Goal: Check status: Check status

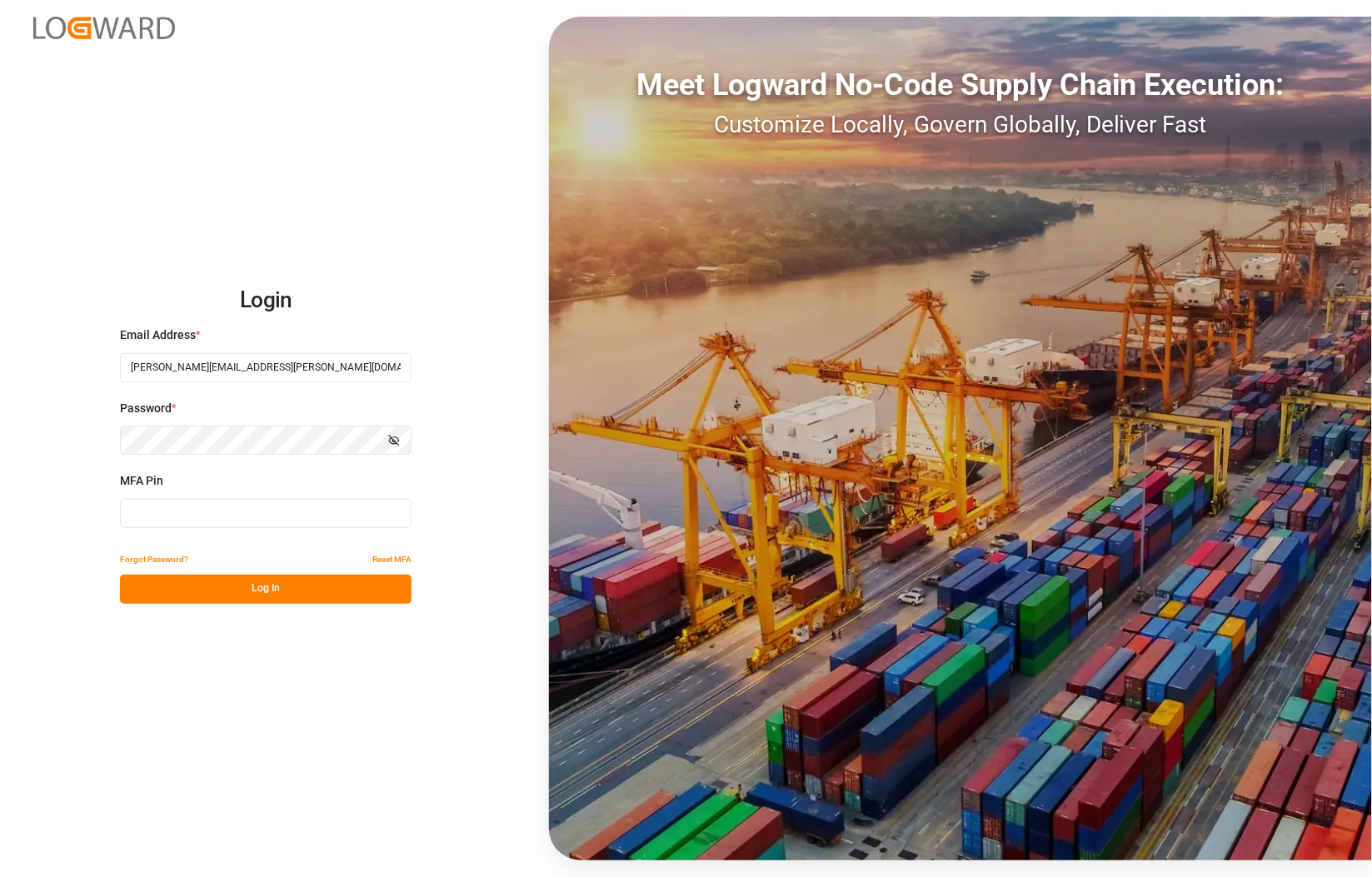
click at [176, 501] on input at bounding box center [265, 513] width 291 height 29
type input "604204"
click at [202, 583] on button "Log In" at bounding box center [265, 588] width 291 height 29
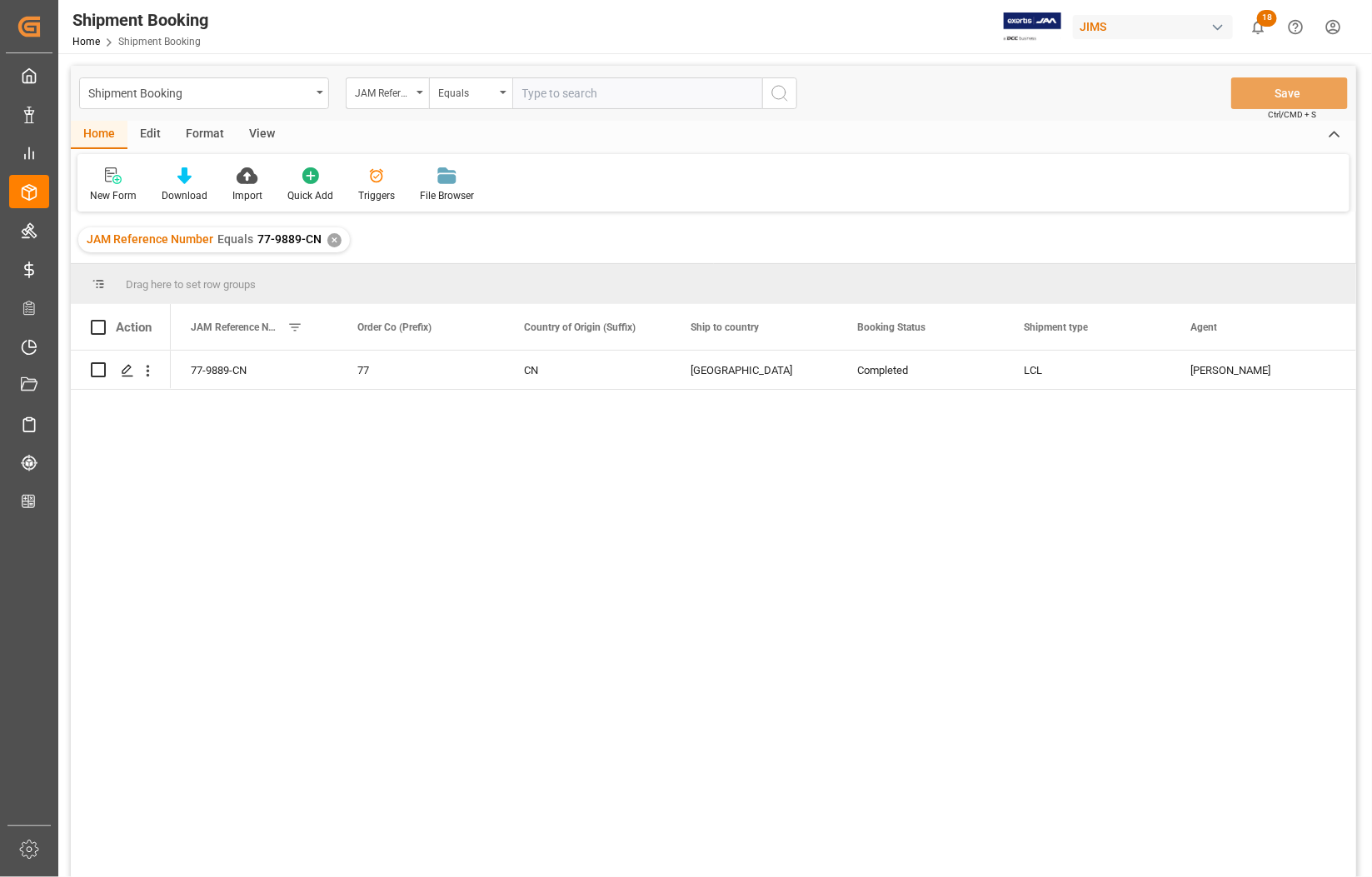
click at [551, 91] on input "text" at bounding box center [637, 93] width 250 height 32
type input "77-10391-CN"
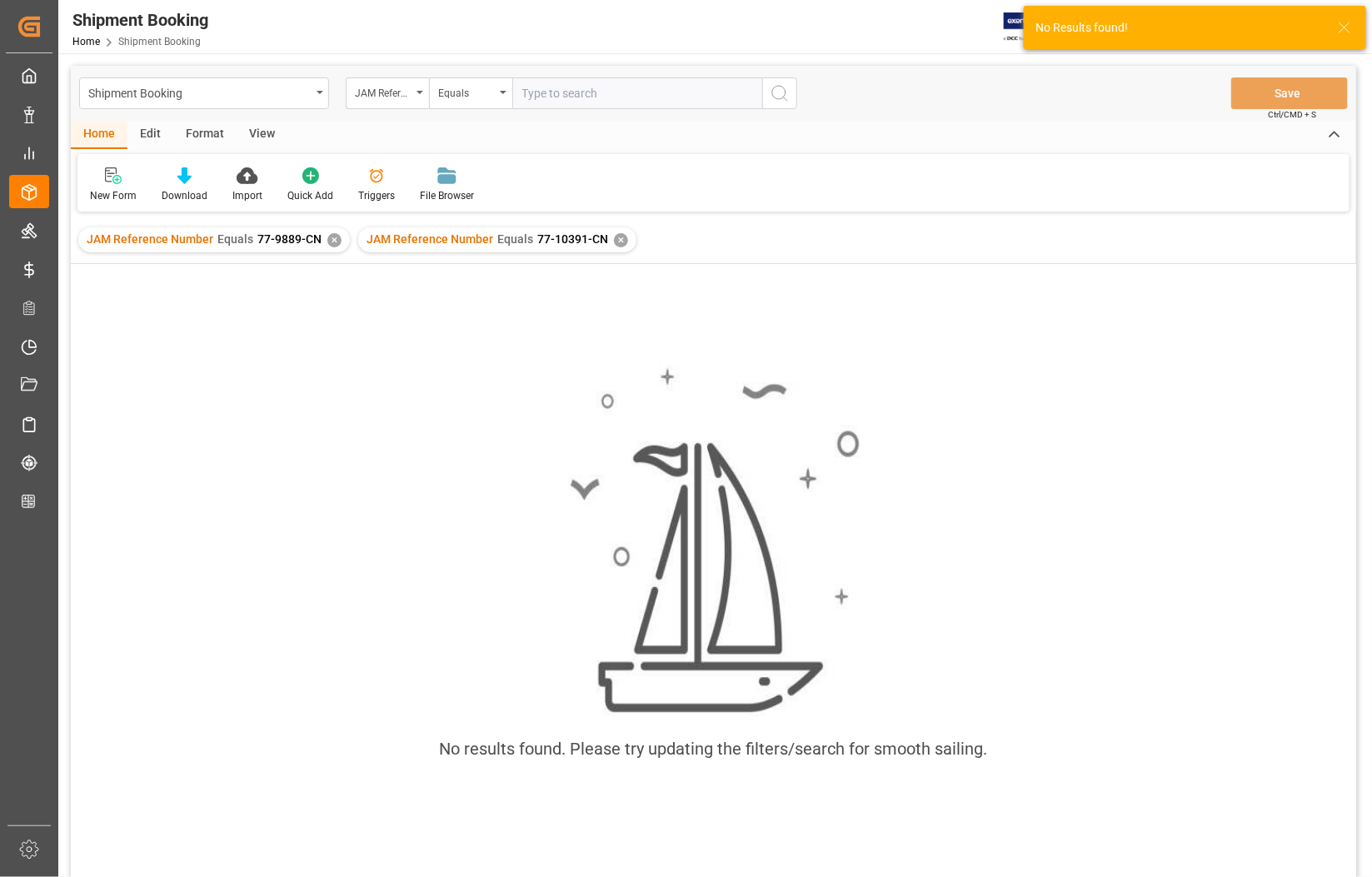
click at [330, 240] on div "✕" at bounding box center [334, 240] width 14 height 14
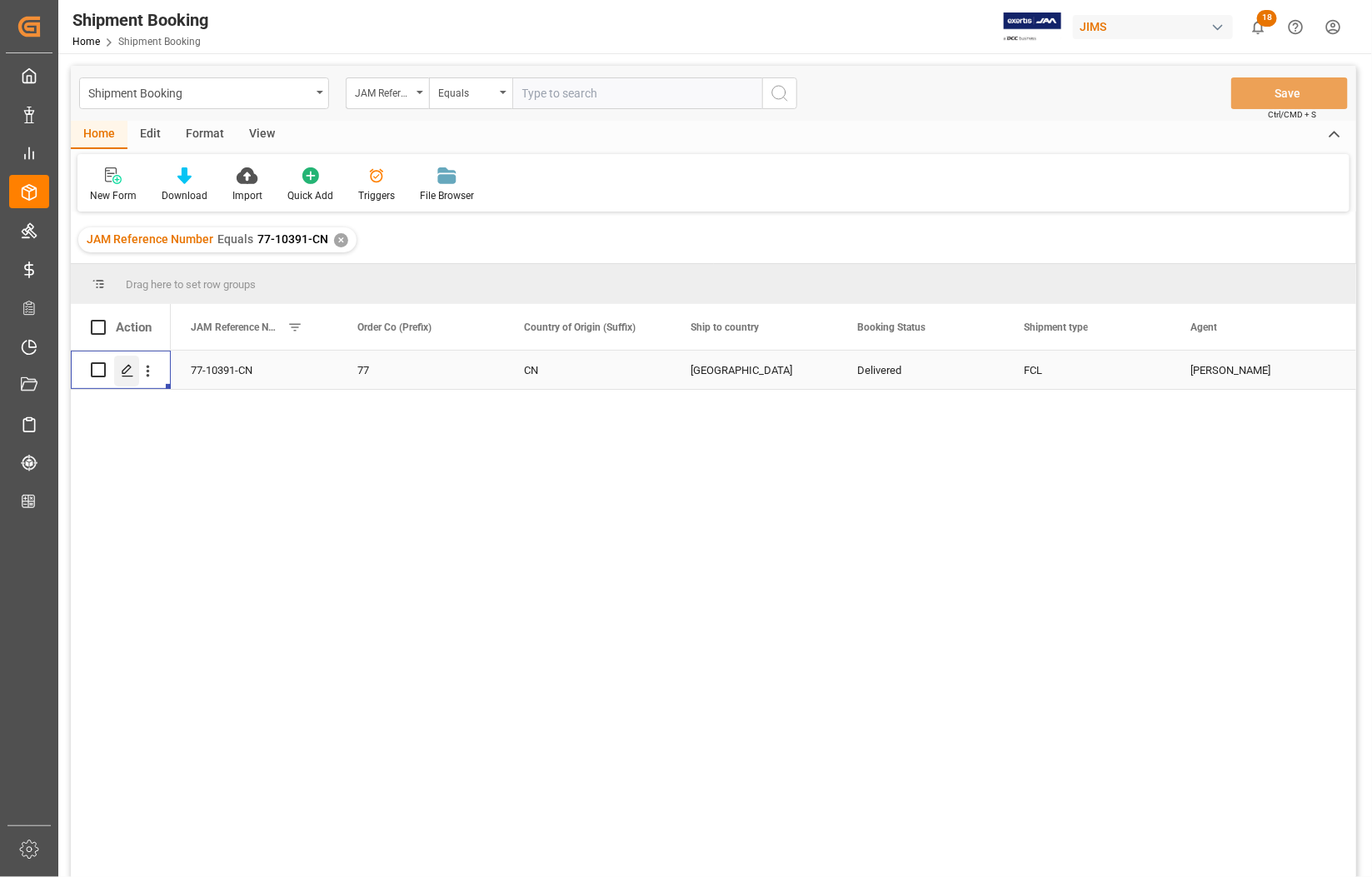
click at [125, 375] on icon "Press SPACE to select this row." at bounding box center [127, 370] width 13 height 13
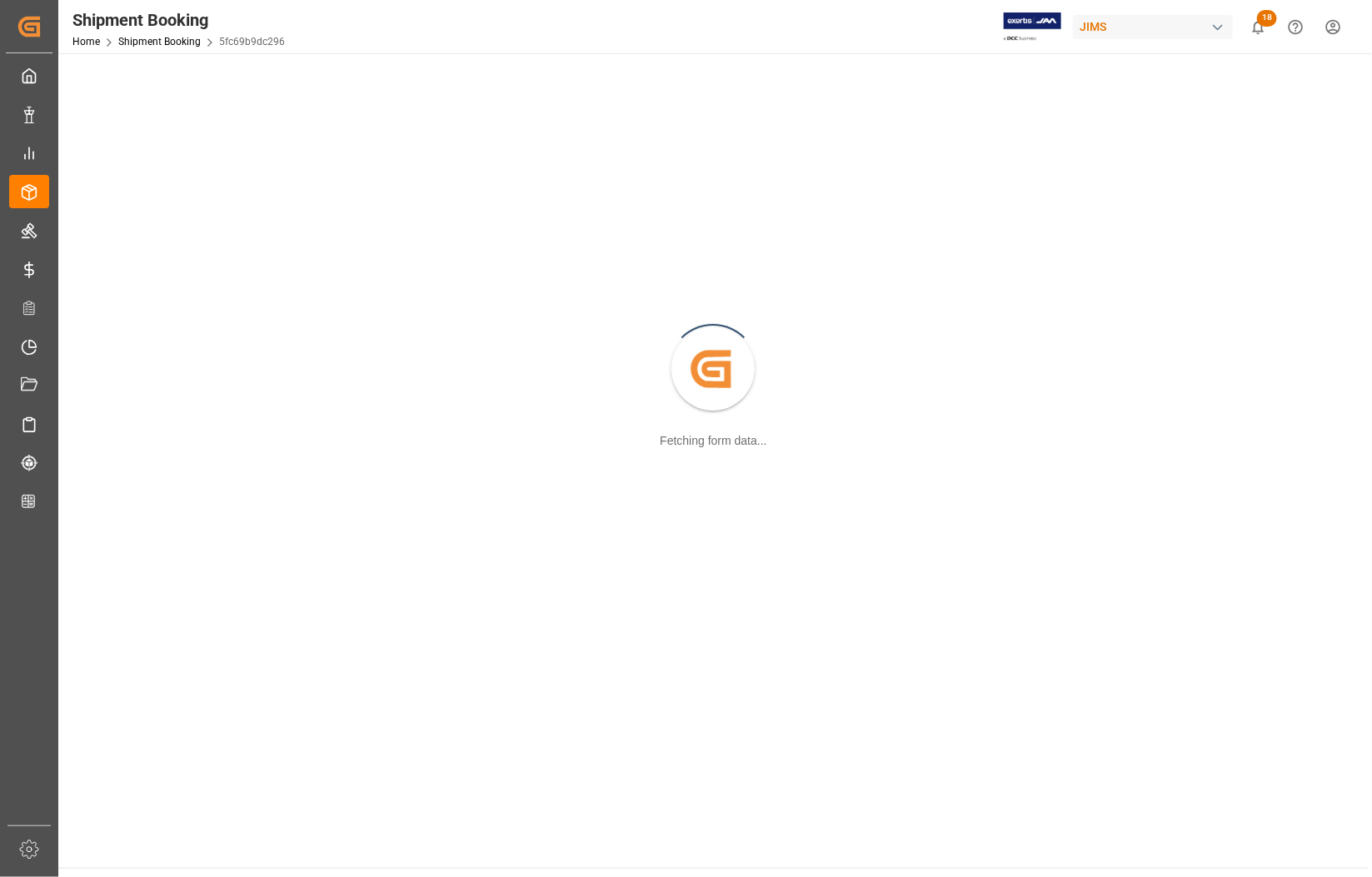
click at [125, 375] on div "Created by potrace 1.15, written by [PERSON_NAME] [DATE]-[DATE] Fetching form d…" at bounding box center [714, 369] width 1290 height 613
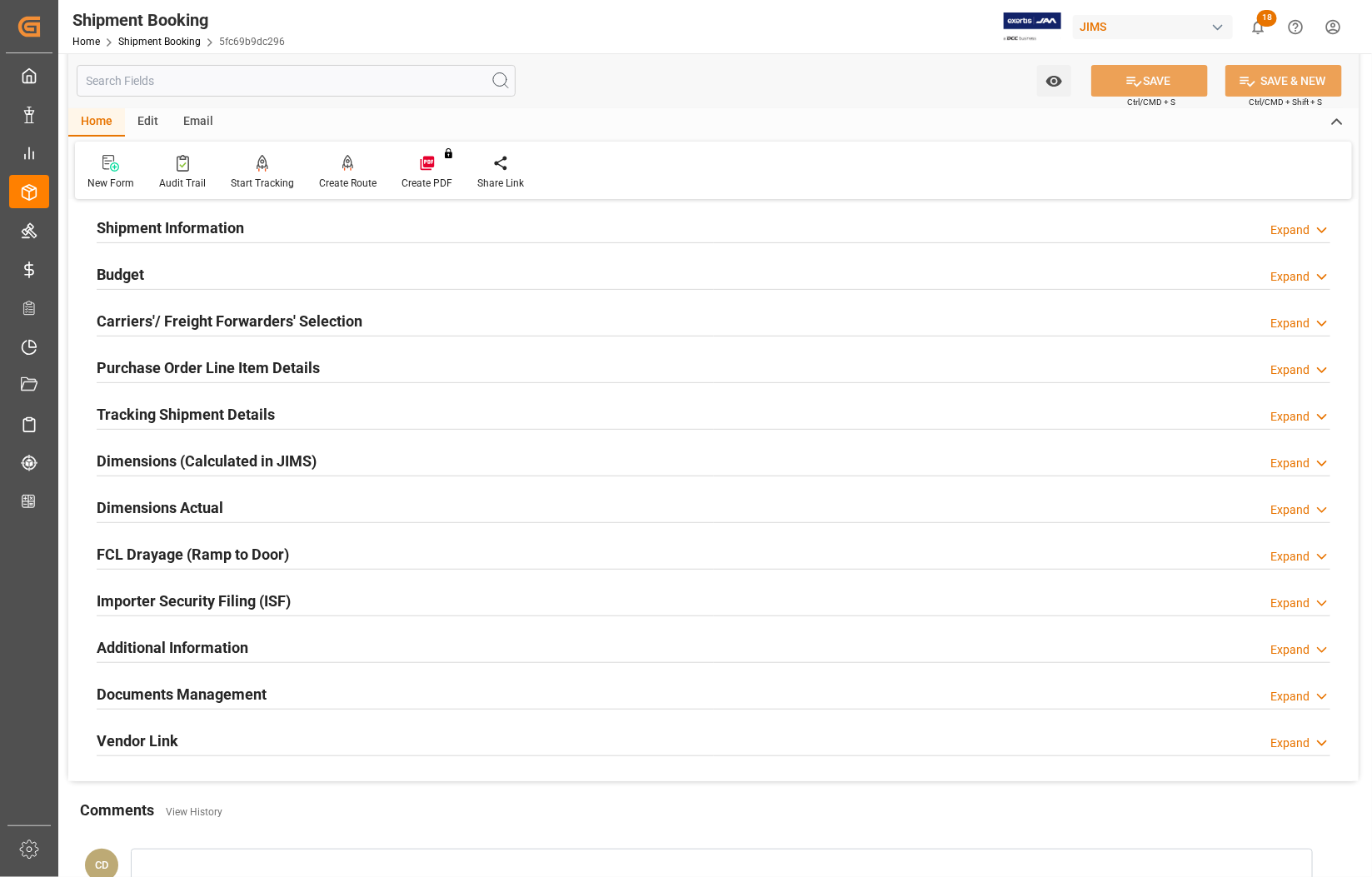
scroll to position [312, 0]
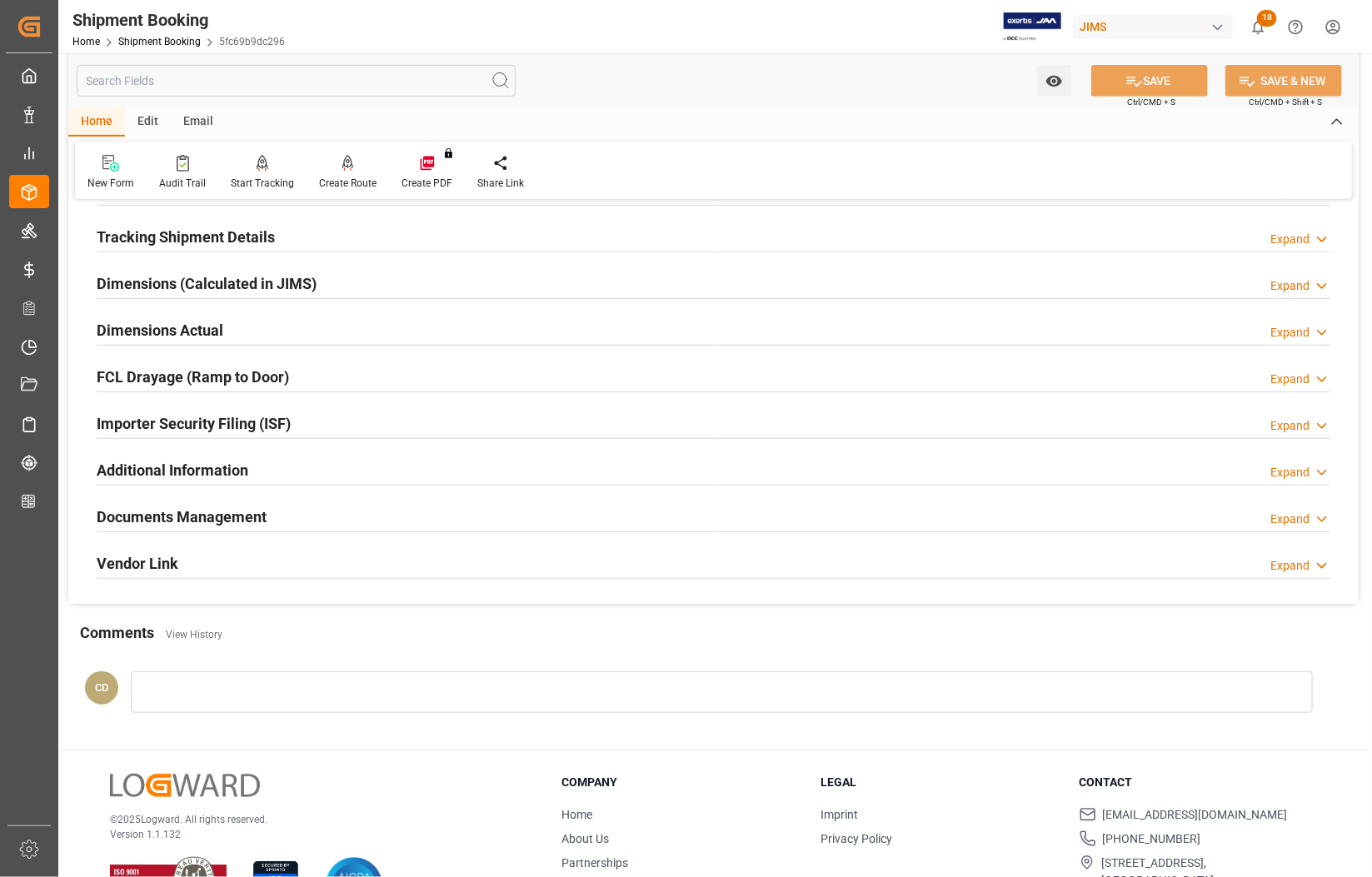
click at [160, 514] on h2 "Documents Management" at bounding box center [181, 516] width 170 height 23
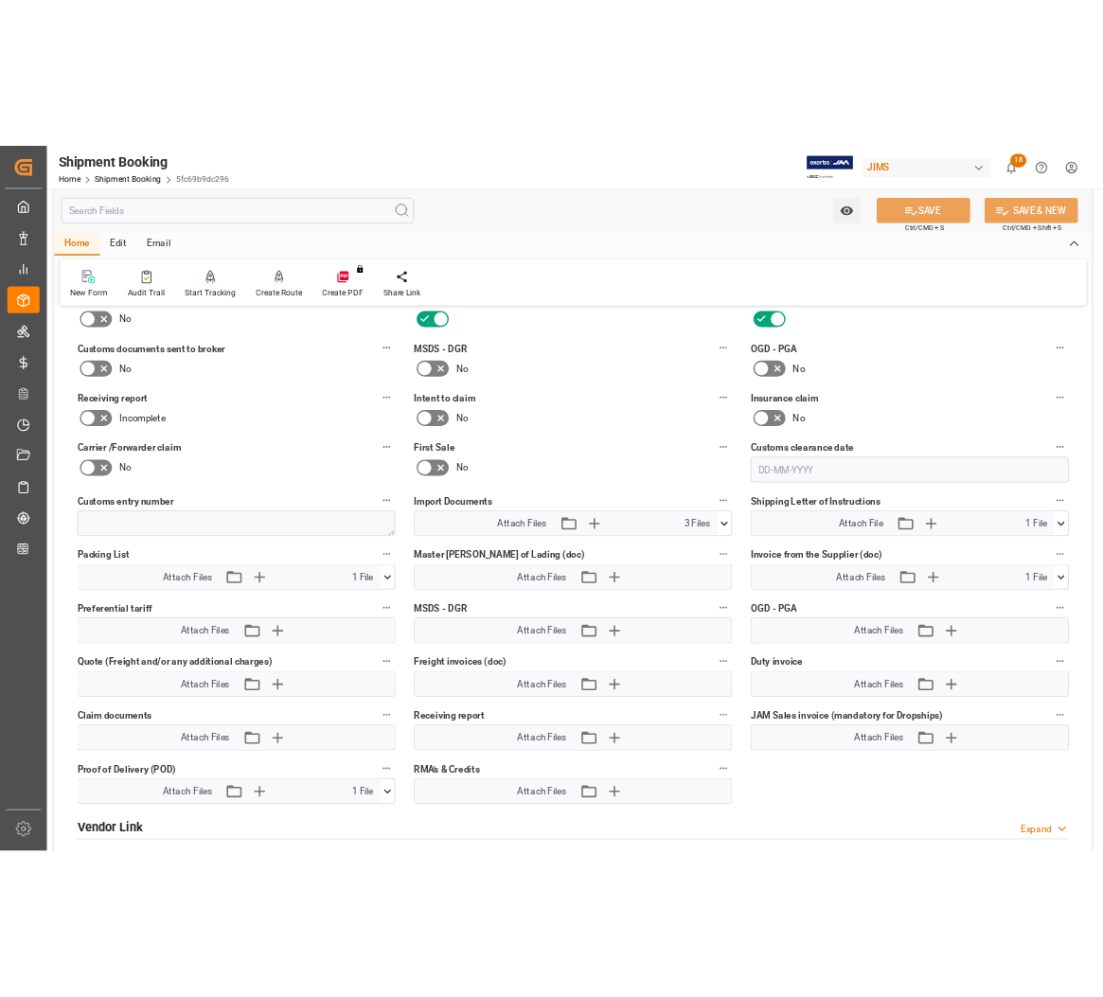
scroll to position [828, 0]
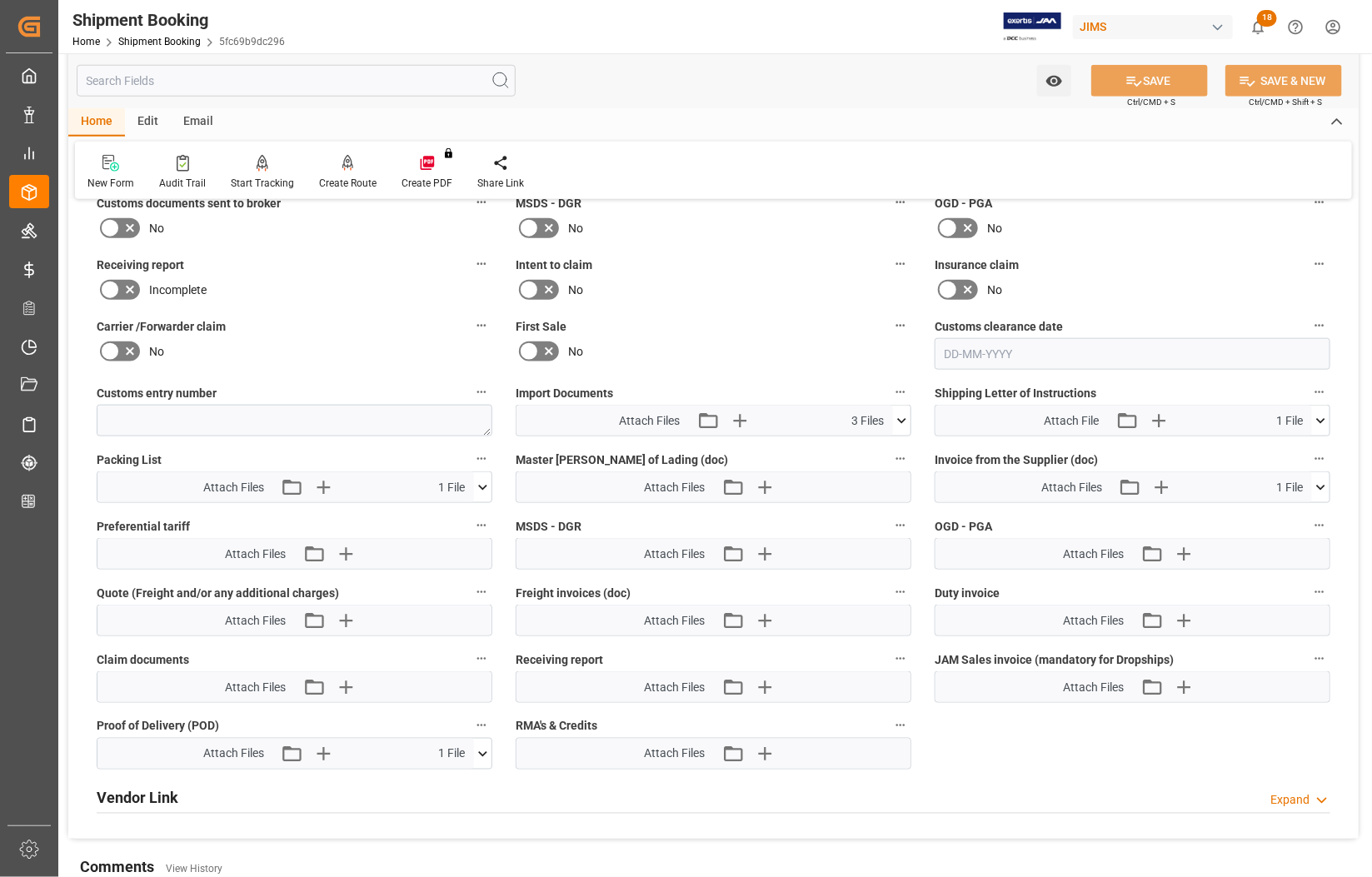
click at [1321, 483] on icon at bounding box center [1321, 487] width 18 height 18
click at [1273, 518] on icon at bounding box center [1276, 518] width 18 height 18
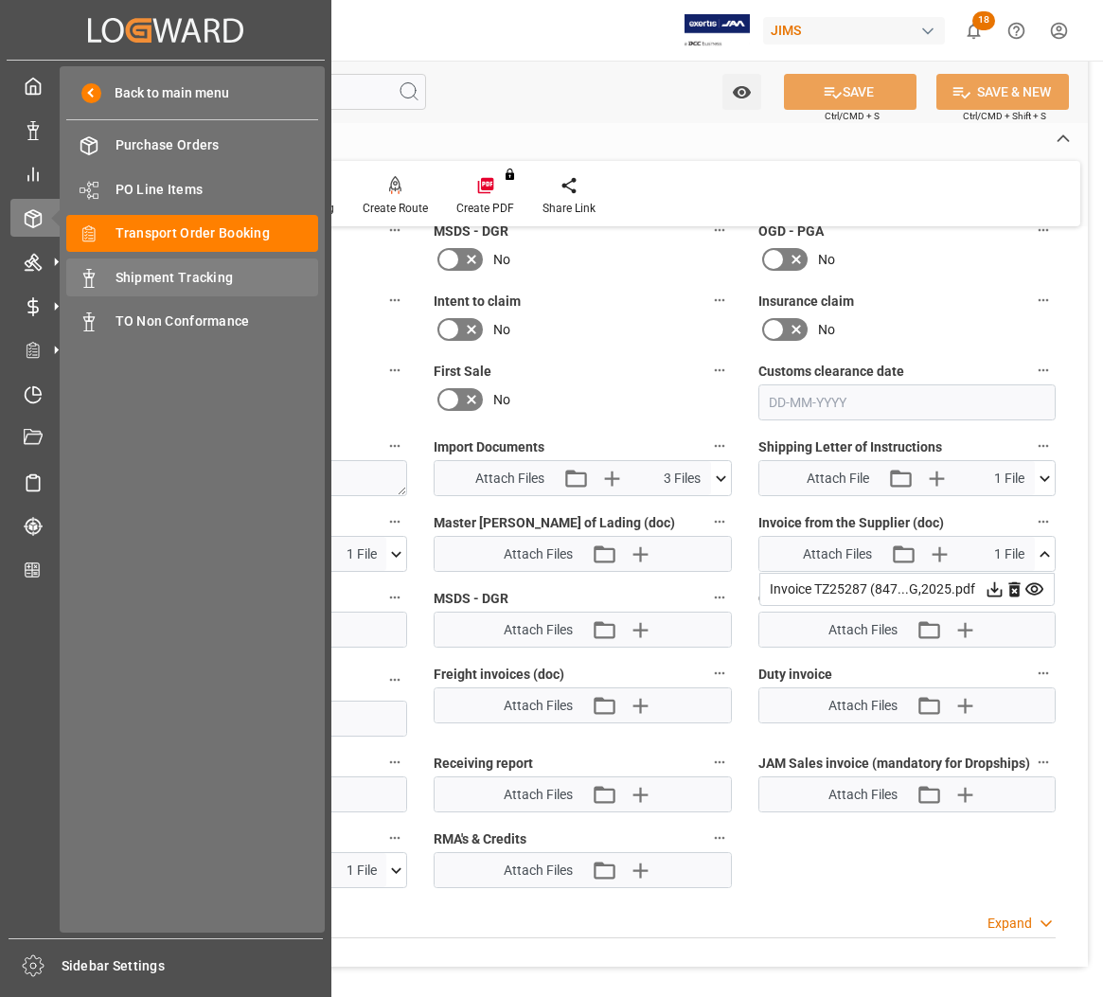
click at [135, 275] on span "Shipment Tracking" at bounding box center [216, 278] width 203 height 20
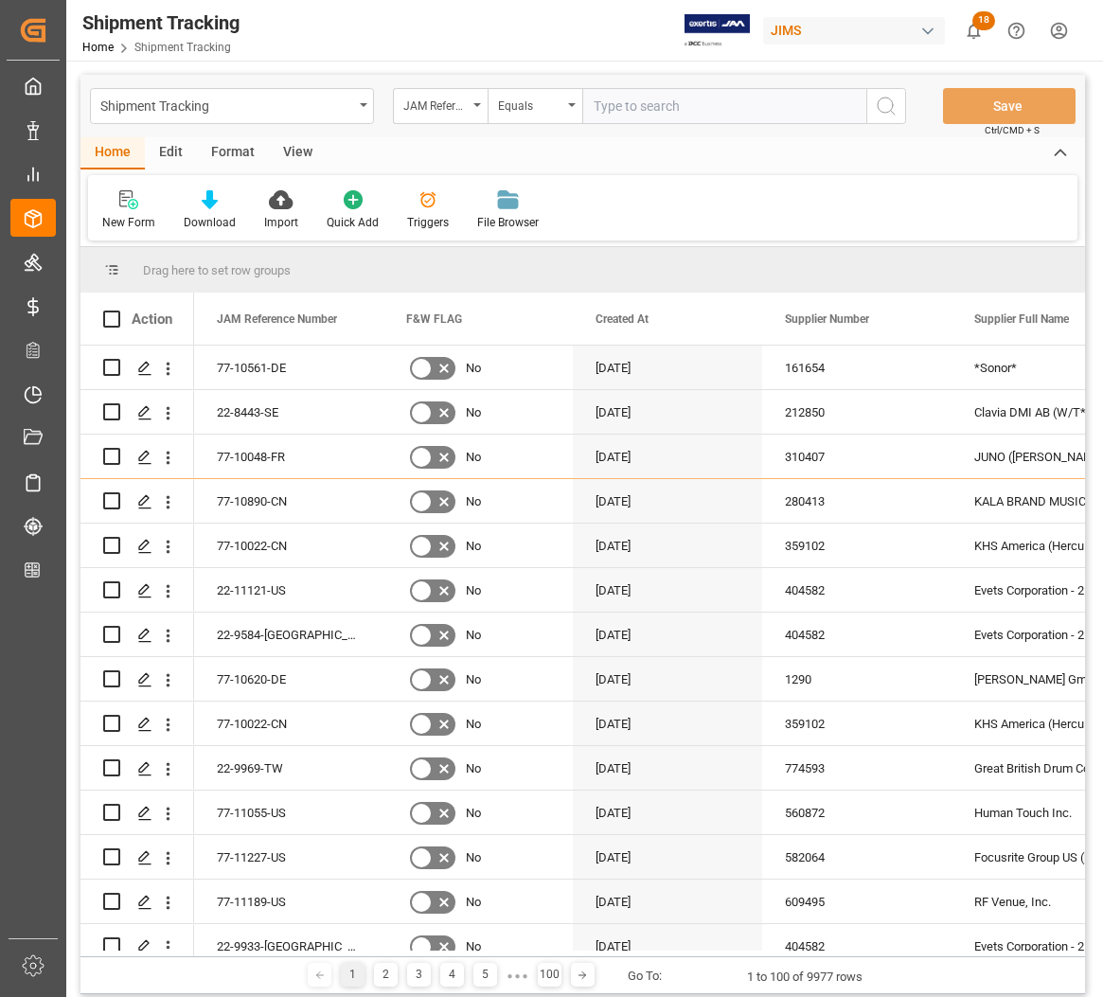
click at [613, 106] on input "text" at bounding box center [724, 106] width 284 height 36
type input "77-10391-CN"
click at [876, 102] on icon "search button" at bounding box center [885, 106] width 23 height 23
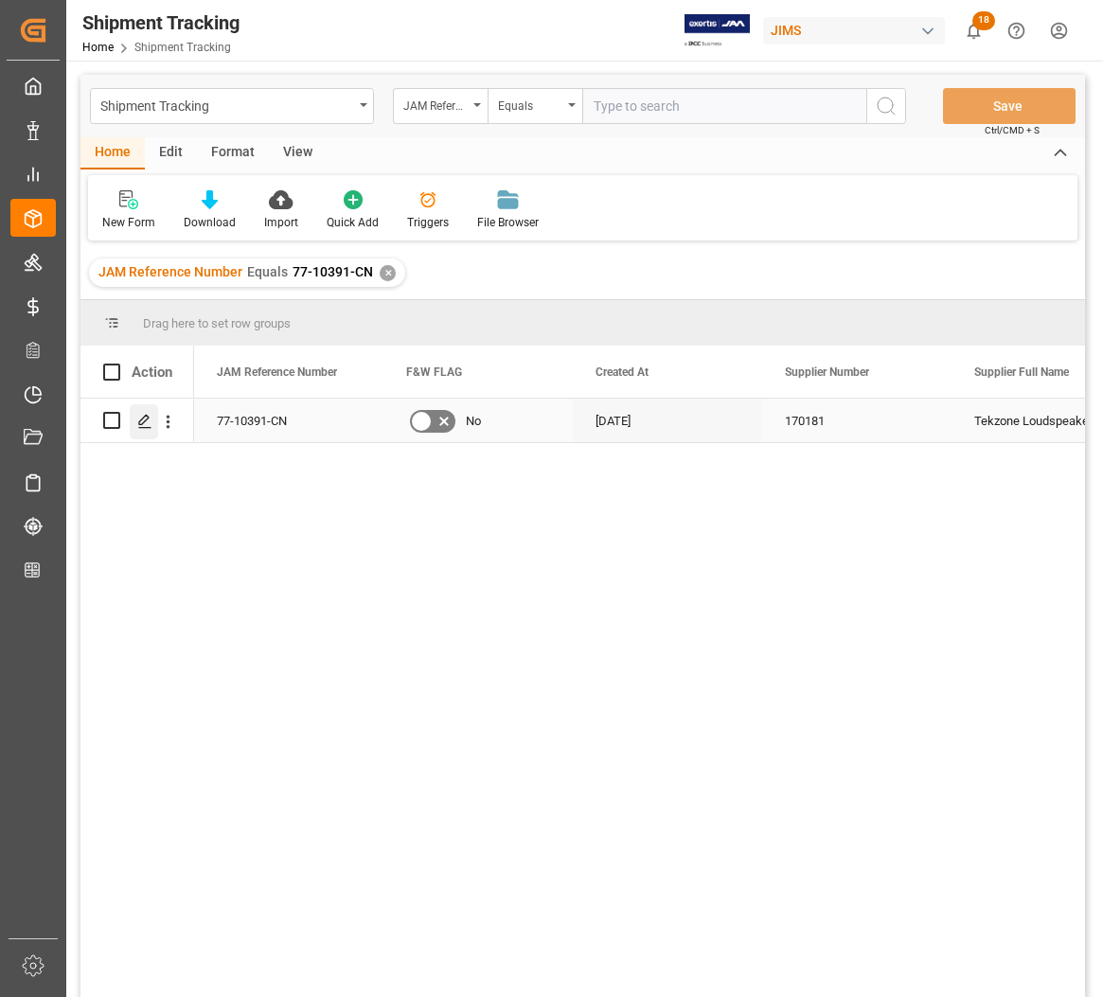
click at [147, 417] on icon "Press SPACE to select this row." at bounding box center [144, 421] width 15 height 15
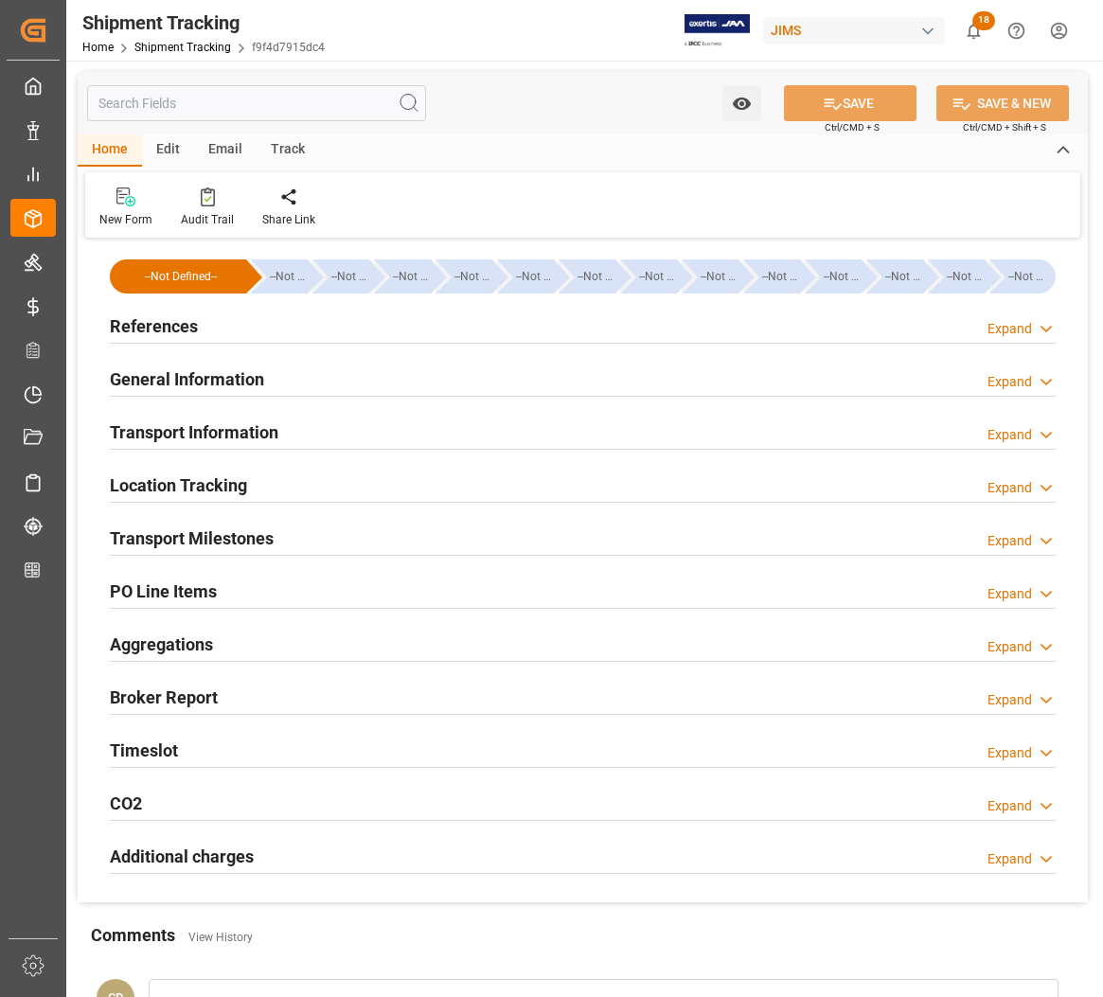
type input "[DATE] 00:00"
type input "[DATE]"
type input "[DATE] 00:00"
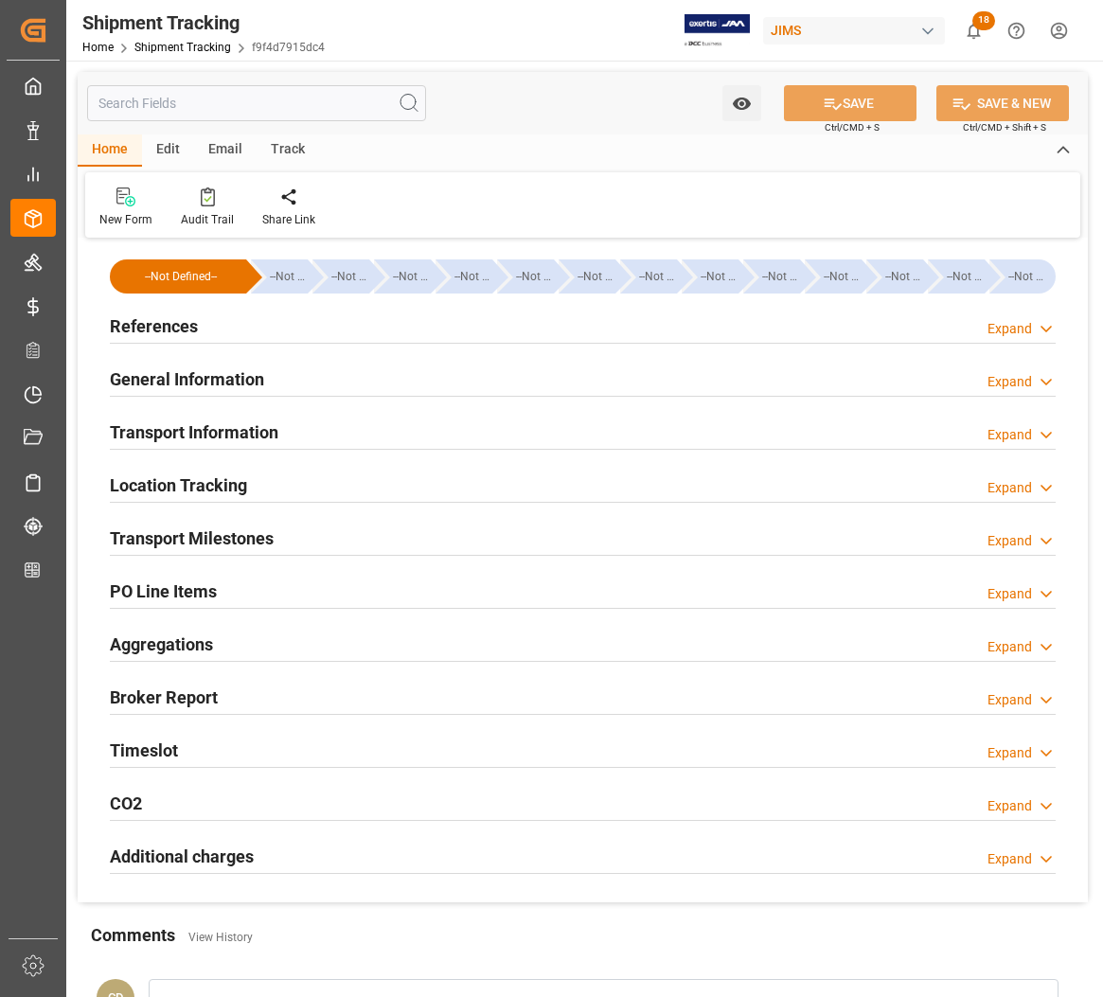
type input "[DATE] 02:19"
type input "[DATE]"
type input "[DATE] 06:42"
type input "[DATE]"
type input "[DATE] 00:00"
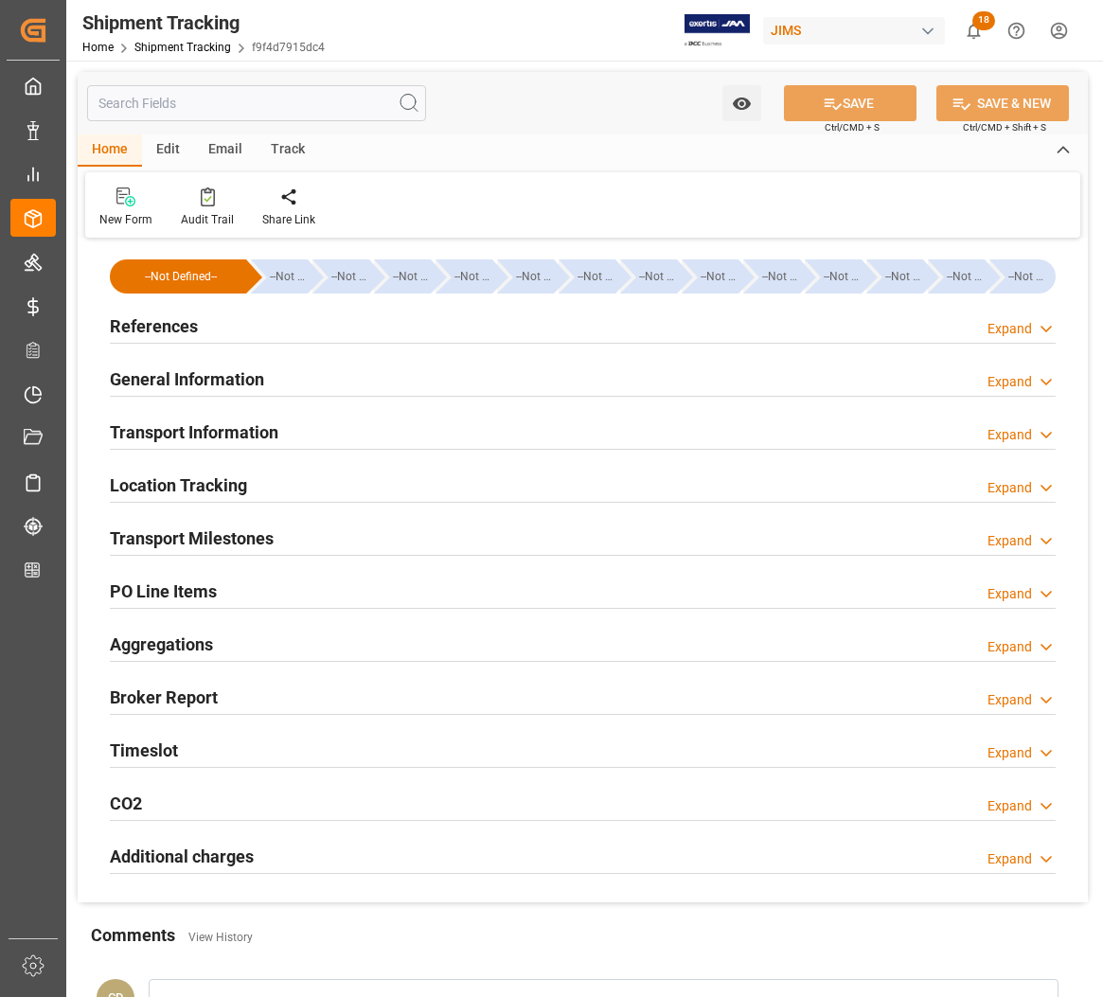
type input "[DATE]"
click at [162, 537] on h2 "Transport Milestones" at bounding box center [192, 538] width 164 height 26
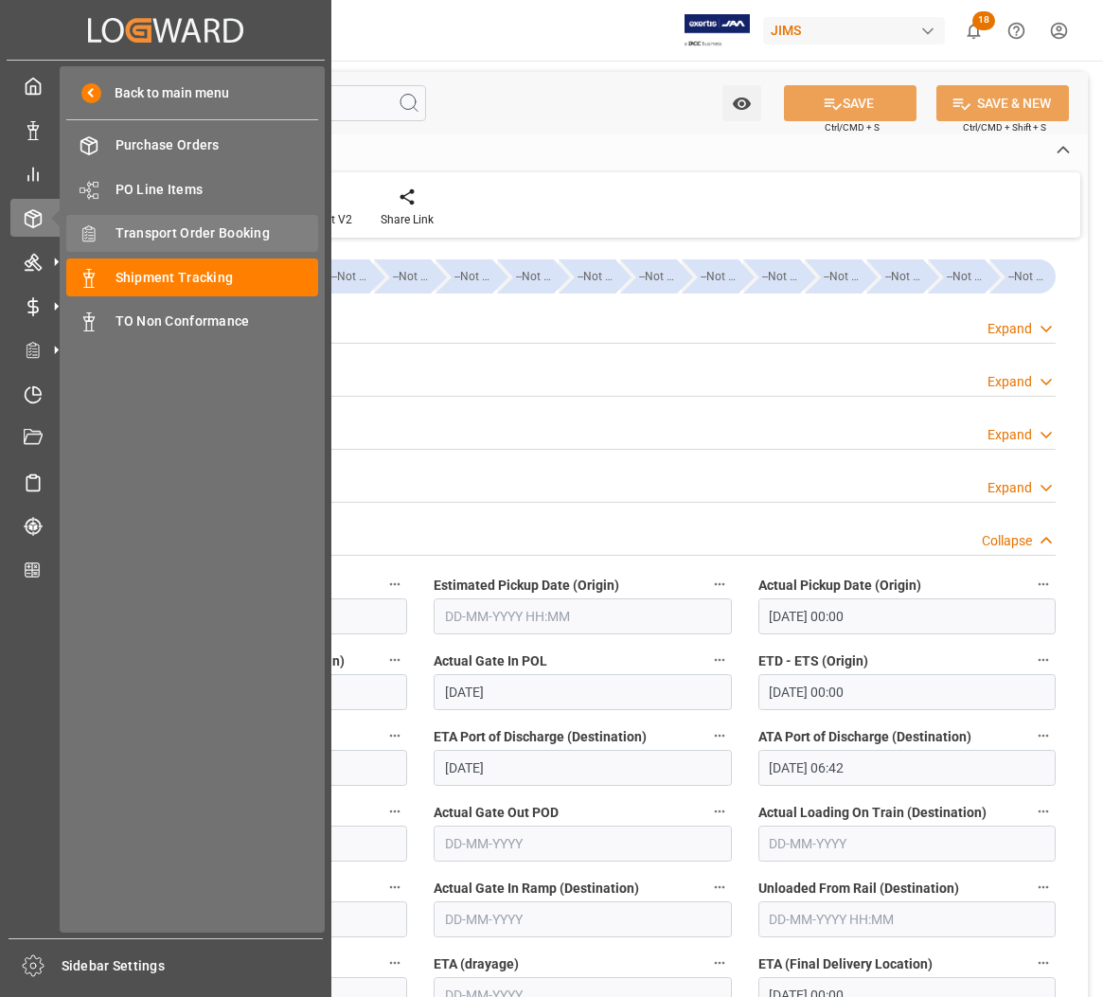
click at [133, 235] on span "Transport Order Booking" at bounding box center [216, 233] width 203 height 20
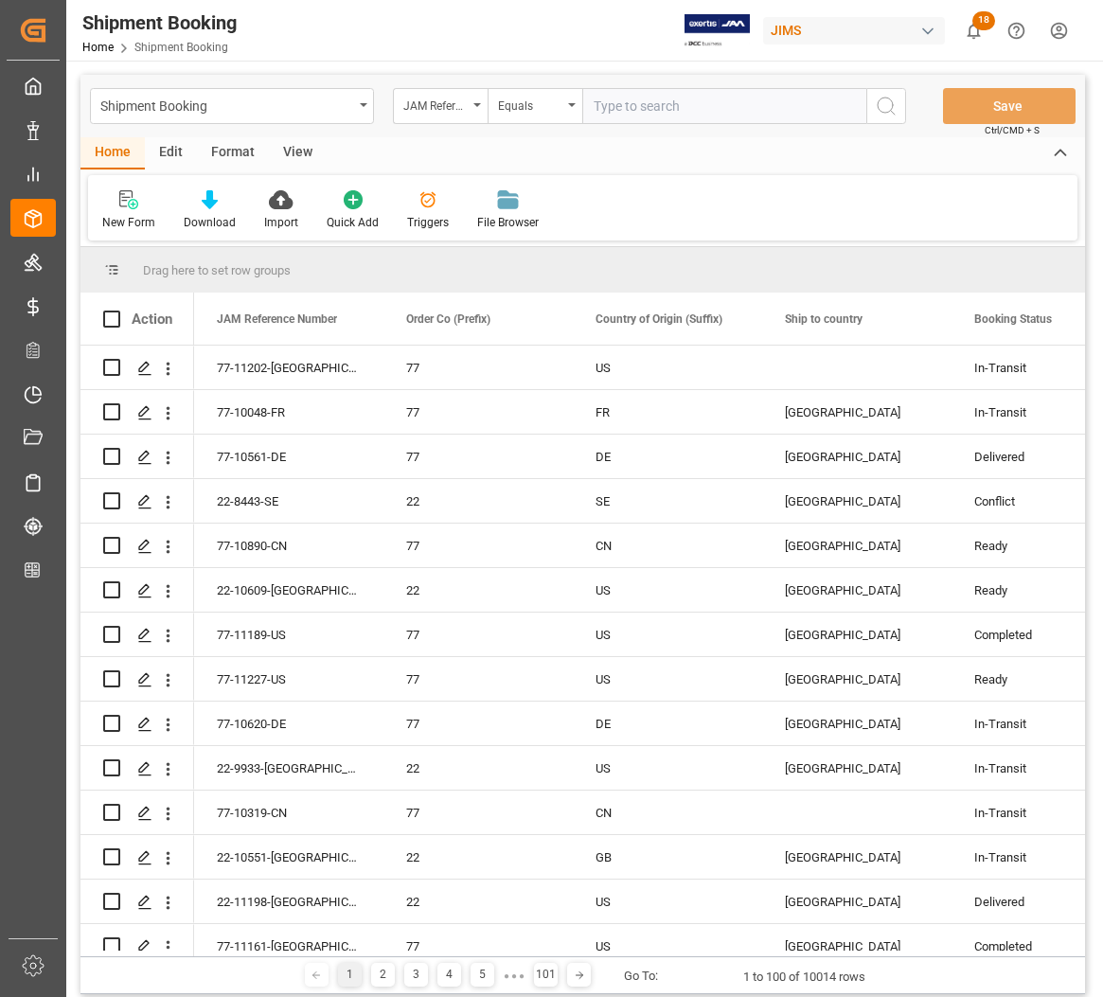
click at [678, 106] on input "text" at bounding box center [724, 106] width 284 height 36
type input "10391-US"
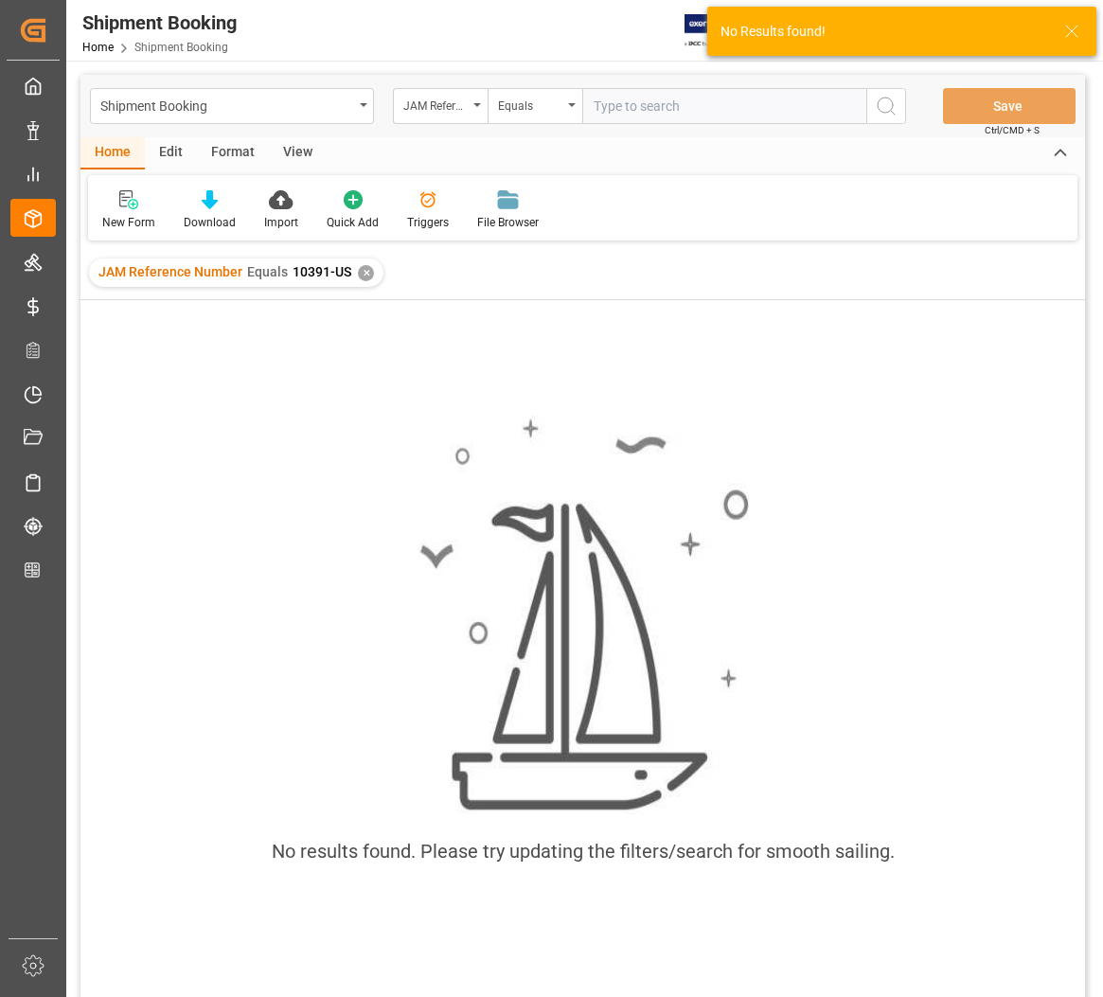
click at [360, 275] on div "✕" at bounding box center [366, 273] width 16 height 16
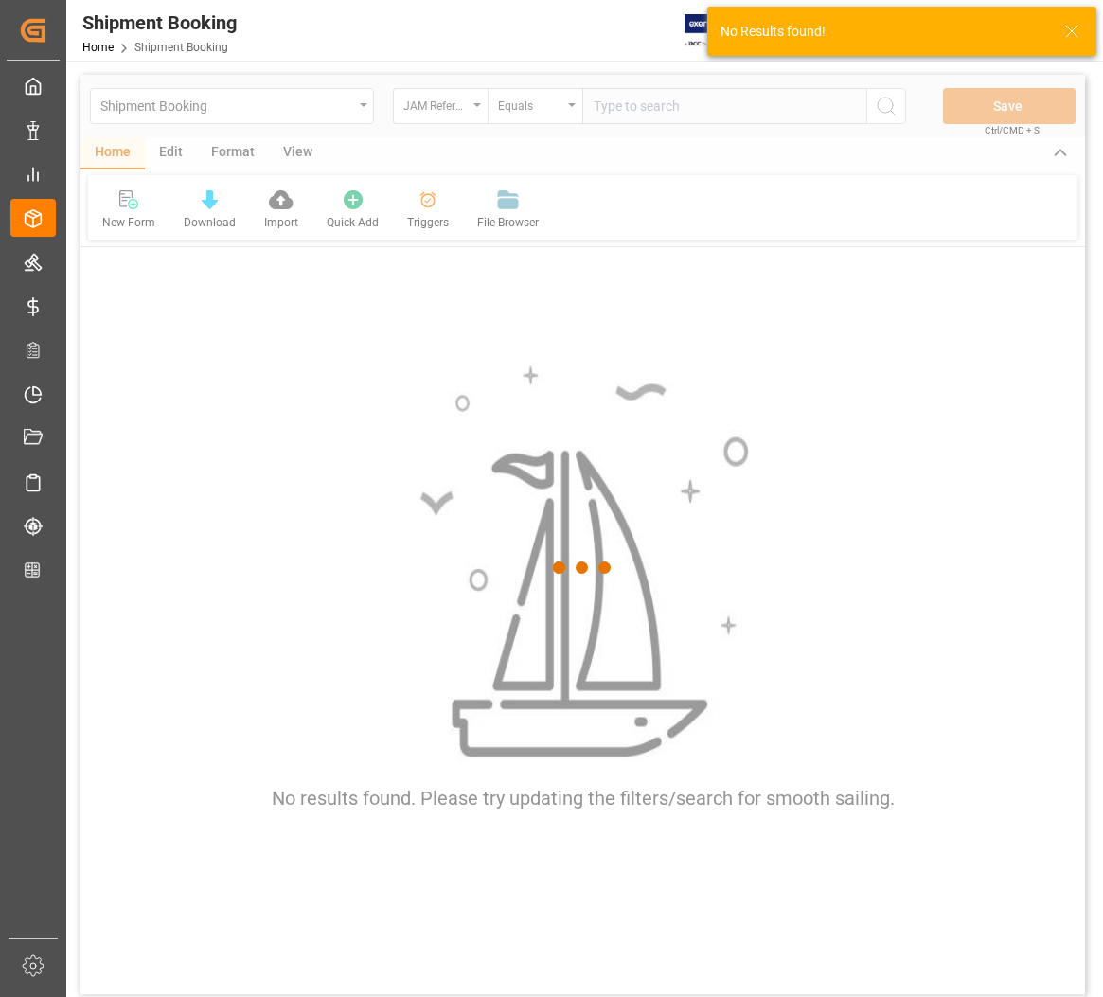
click at [625, 115] on div at bounding box center [582, 567] width 1004 height 985
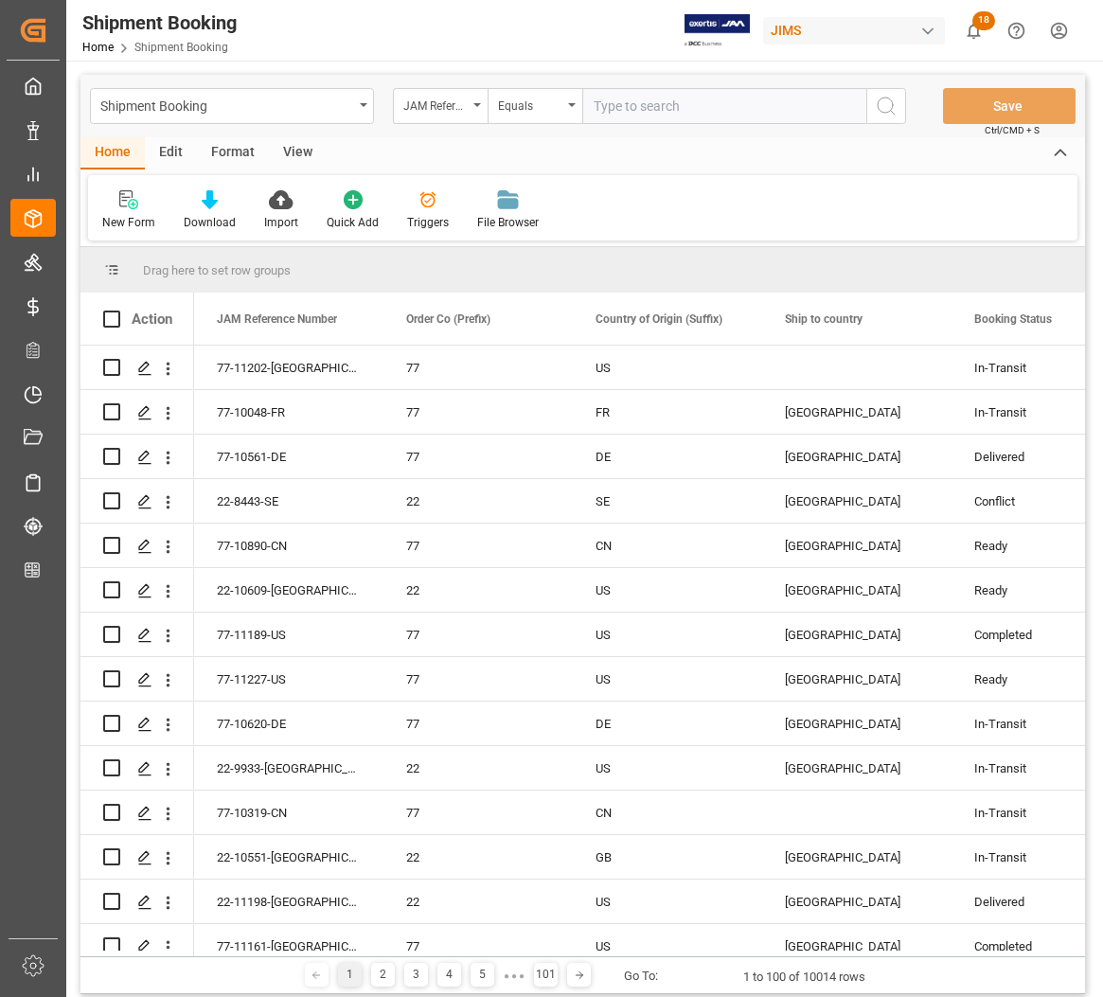
click at [625, 109] on input "text" at bounding box center [724, 106] width 284 height 36
type input "77-10391-[GEOGRAPHIC_DATA]"
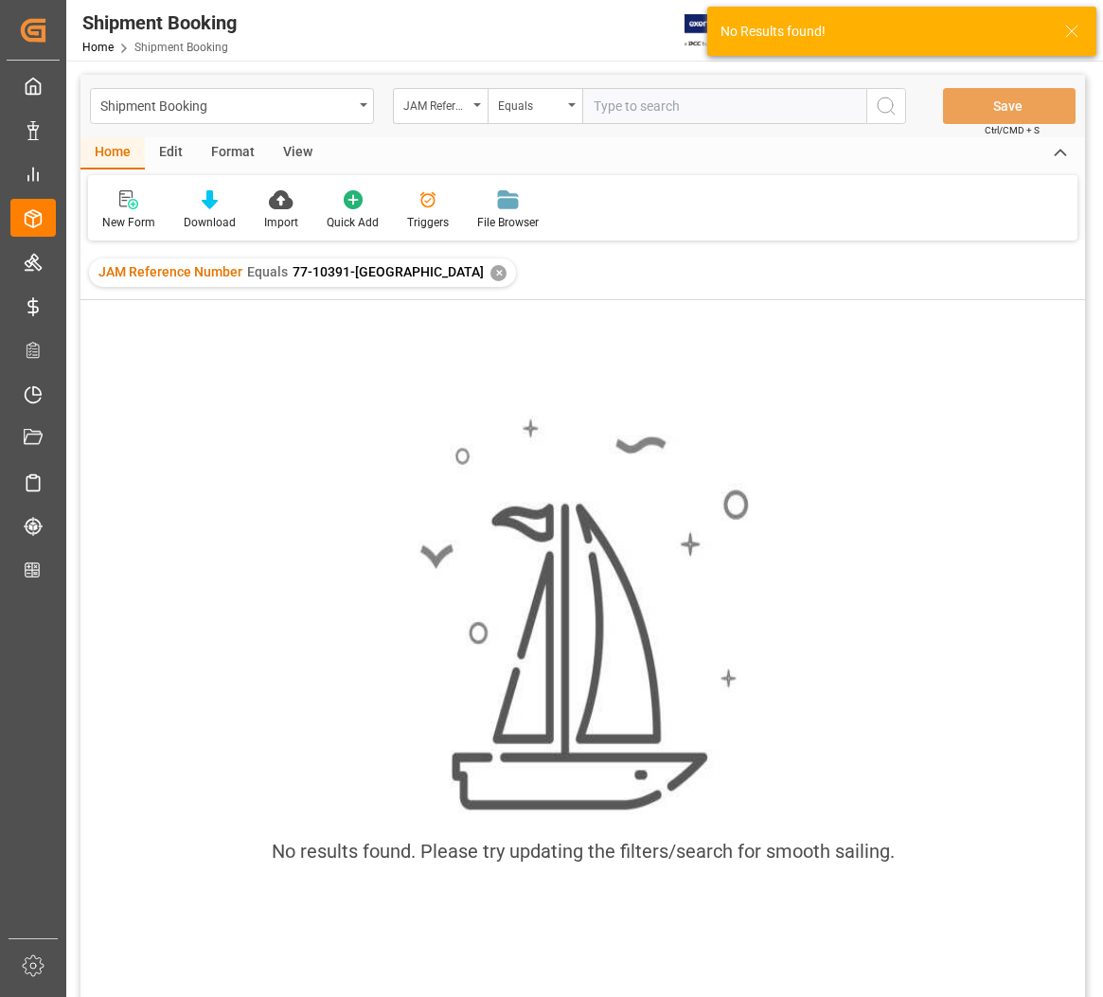
click at [490, 276] on div "✕" at bounding box center [498, 273] width 16 height 16
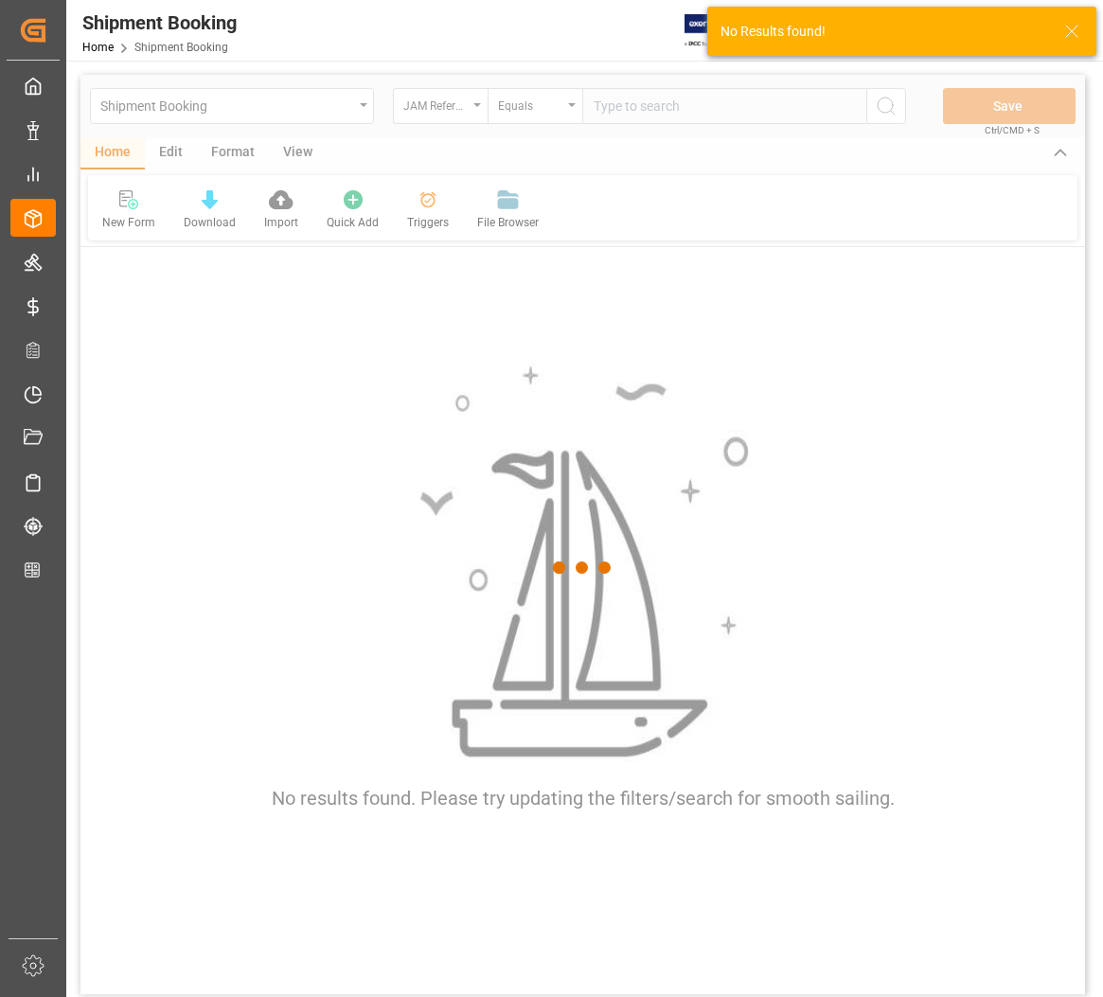
drag, startPoint x: 630, startPoint y: 129, endPoint x: 635, endPoint y: 112, distance: 17.7
click at [631, 128] on div at bounding box center [582, 567] width 1004 height 985
click at [635, 112] on div at bounding box center [582, 567] width 1004 height 985
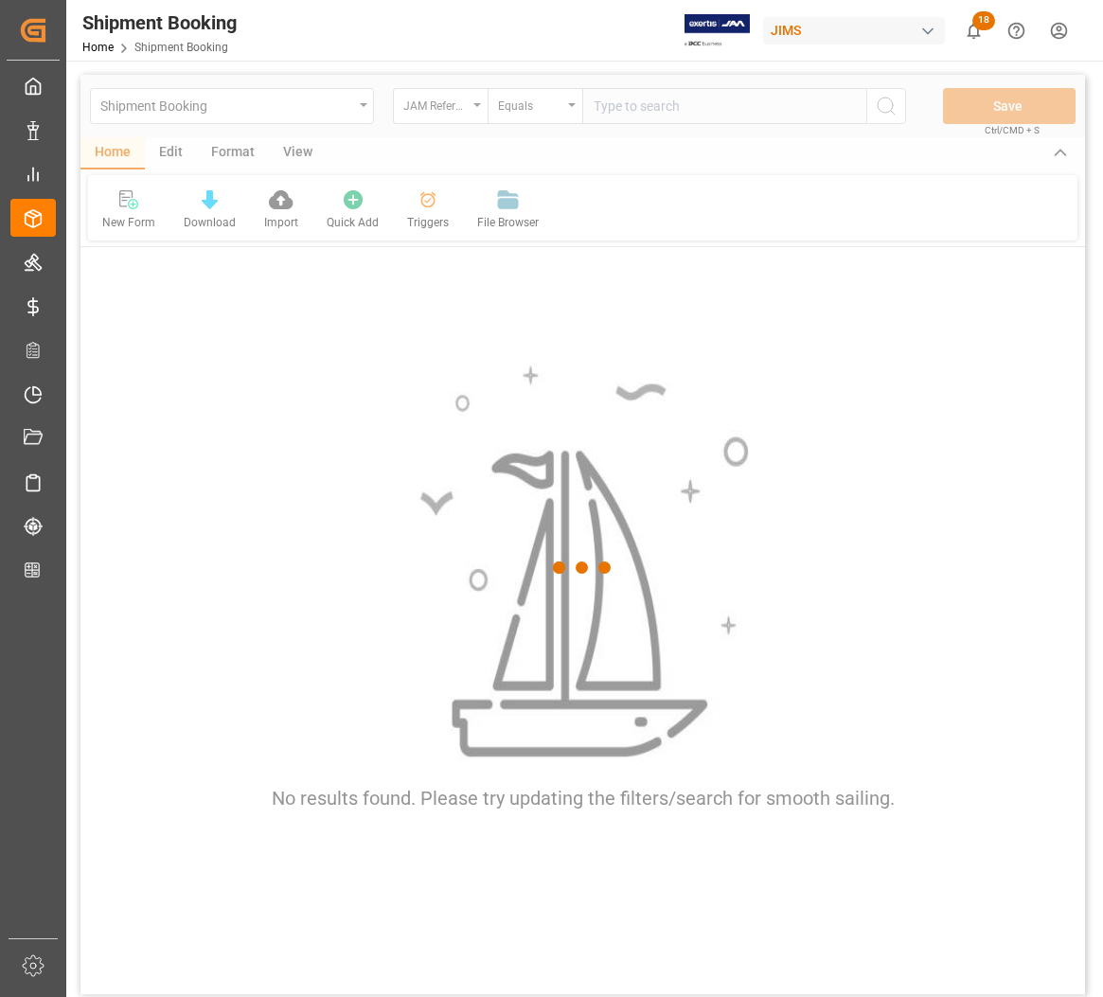
click at [635, 112] on div at bounding box center [582, 567] width 1004 height 985
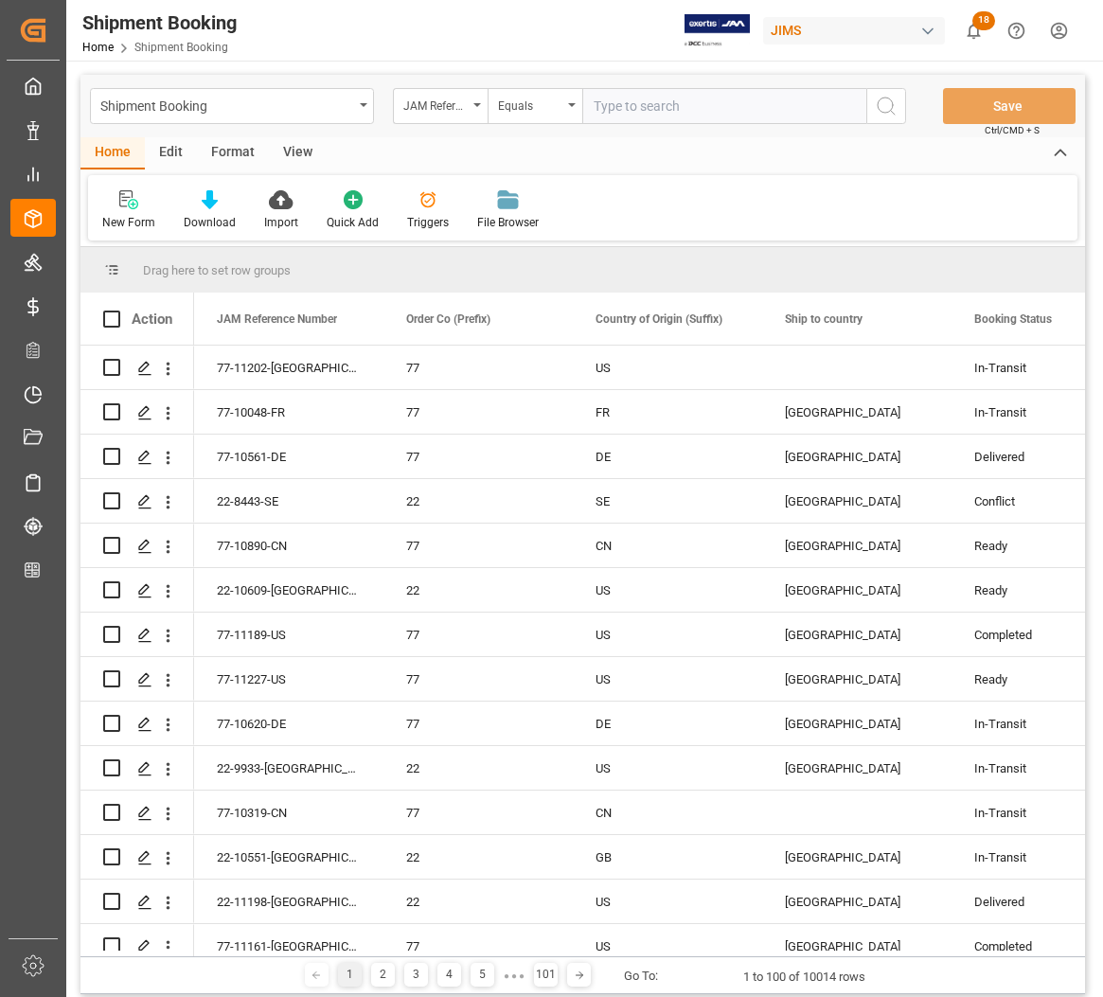
click at [635, 104] on input "text" at bounding box center [724, 106] width 284 height 36
type input "77-10391-CN"
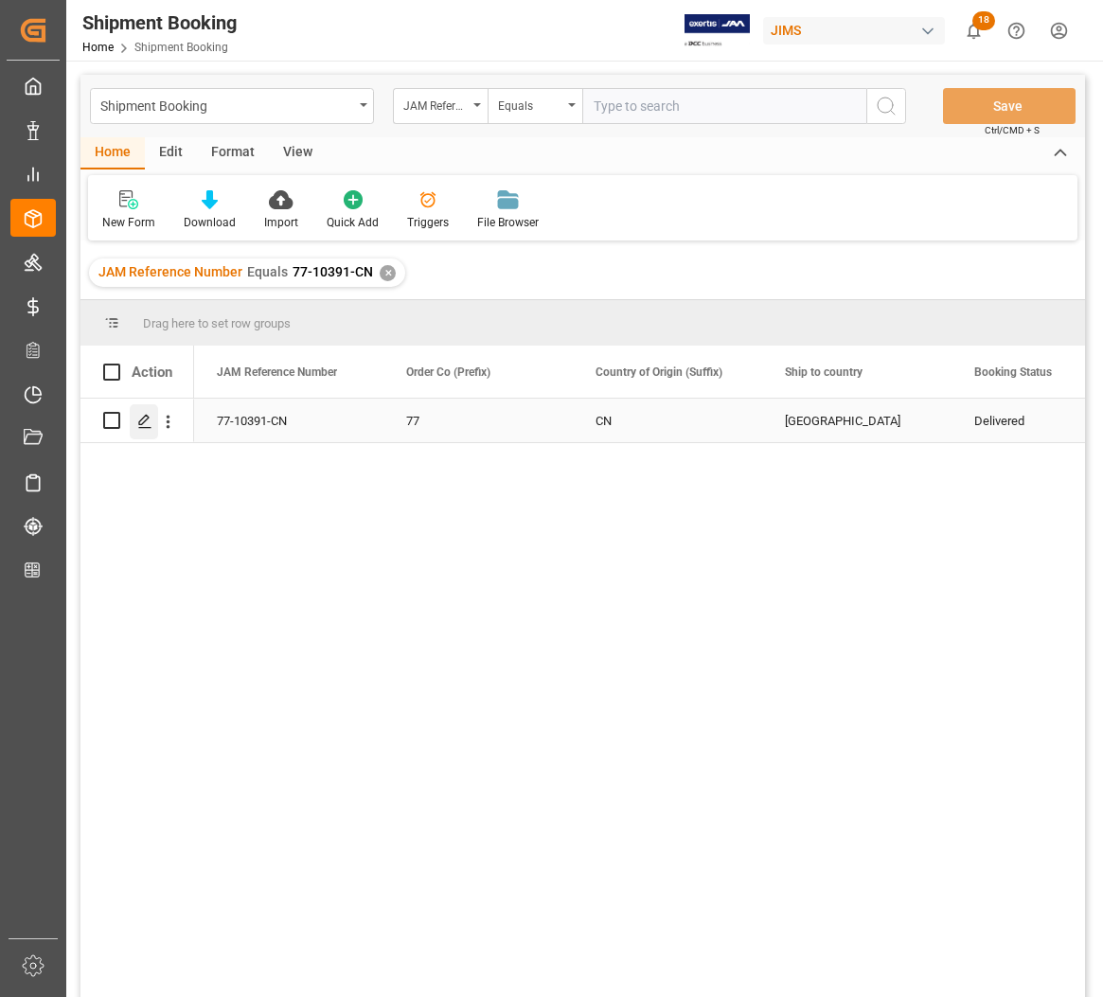
click at [143, 422] on polygon "Press SPACE to select this row." at bounding box center [143, 419] width 9 height 9
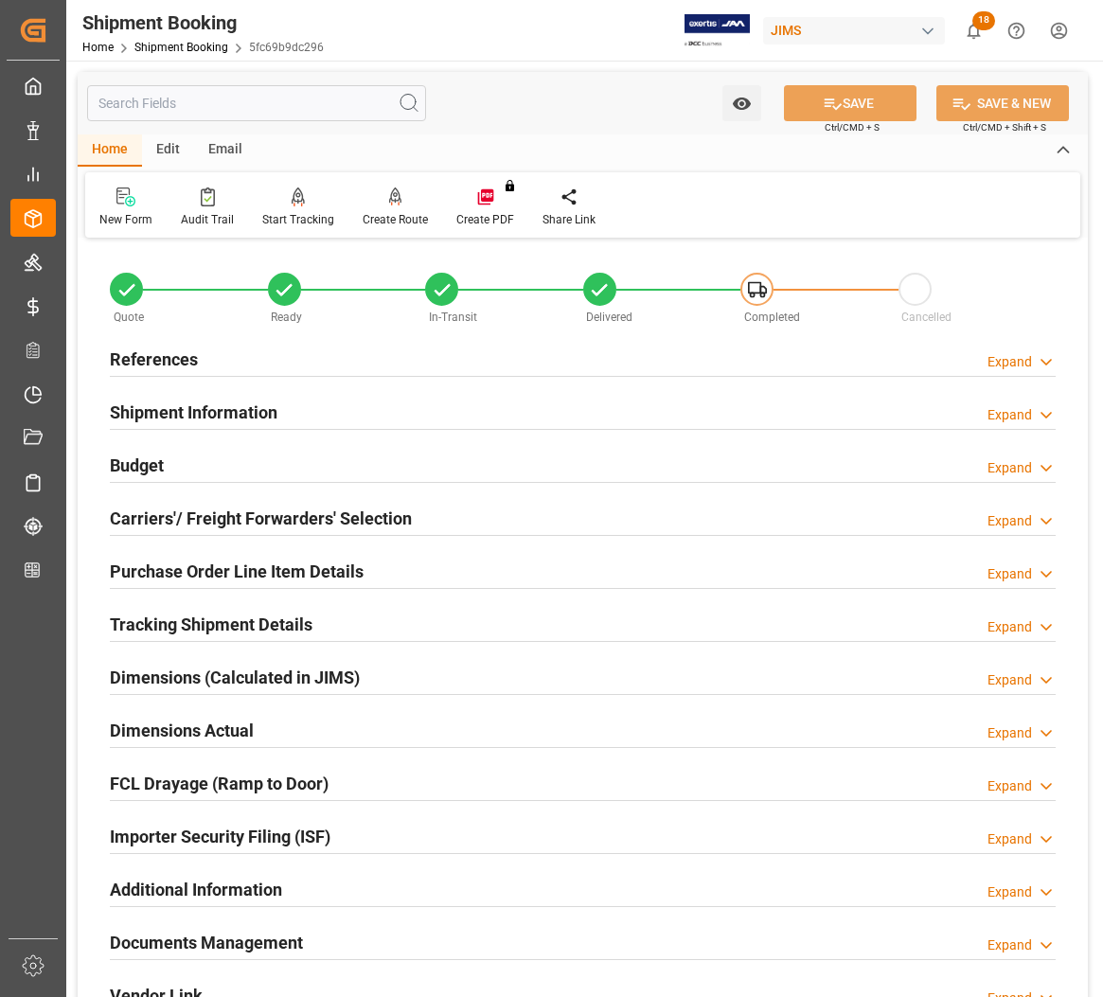
click at [138, 459] on h2 "Budget" at bounding box center [137, 465] width 54 height 26
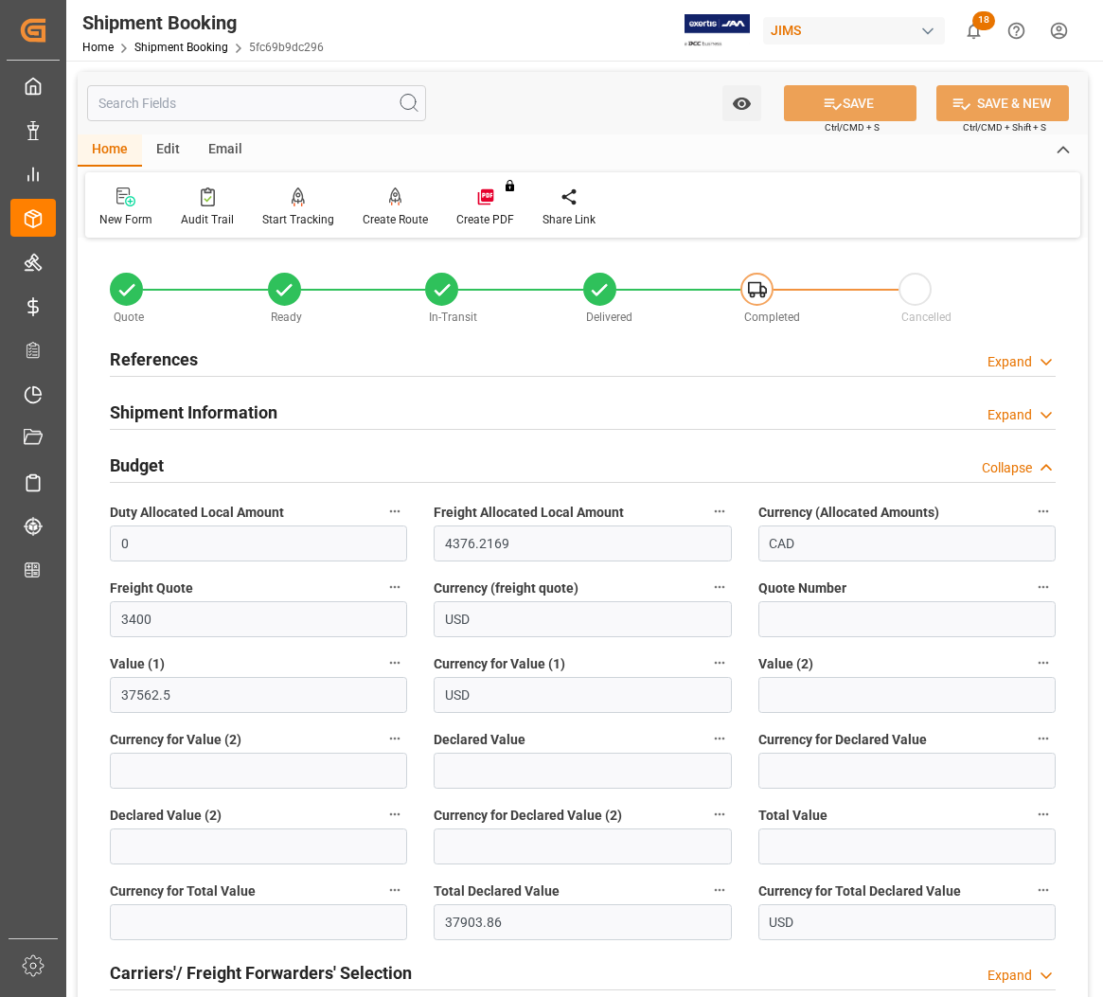
click at [138, 352] on h2 "References" at bounding box center [154, 359] width 88 height 26
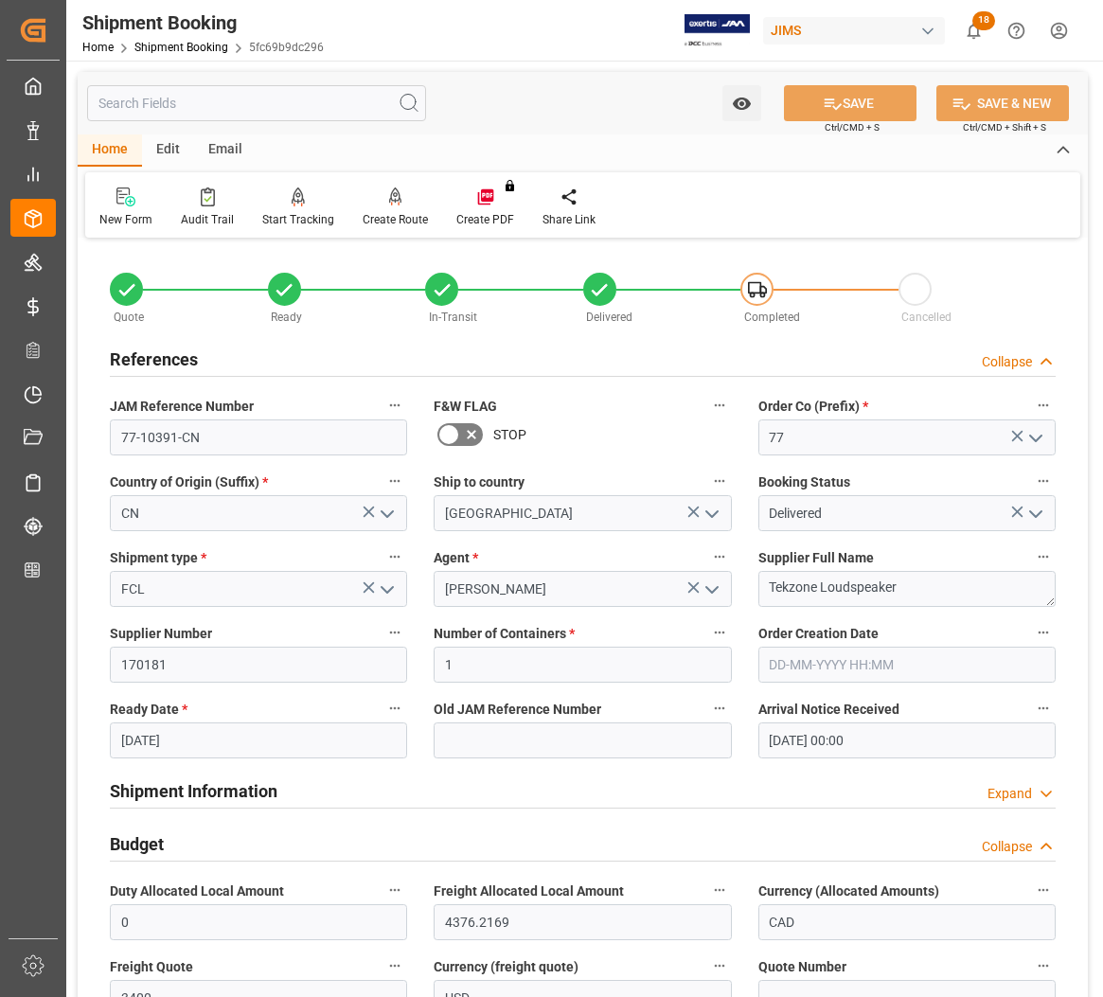
click at [132, 353] on h2 "References" at bounding box center [154, 359] width 88 height 26
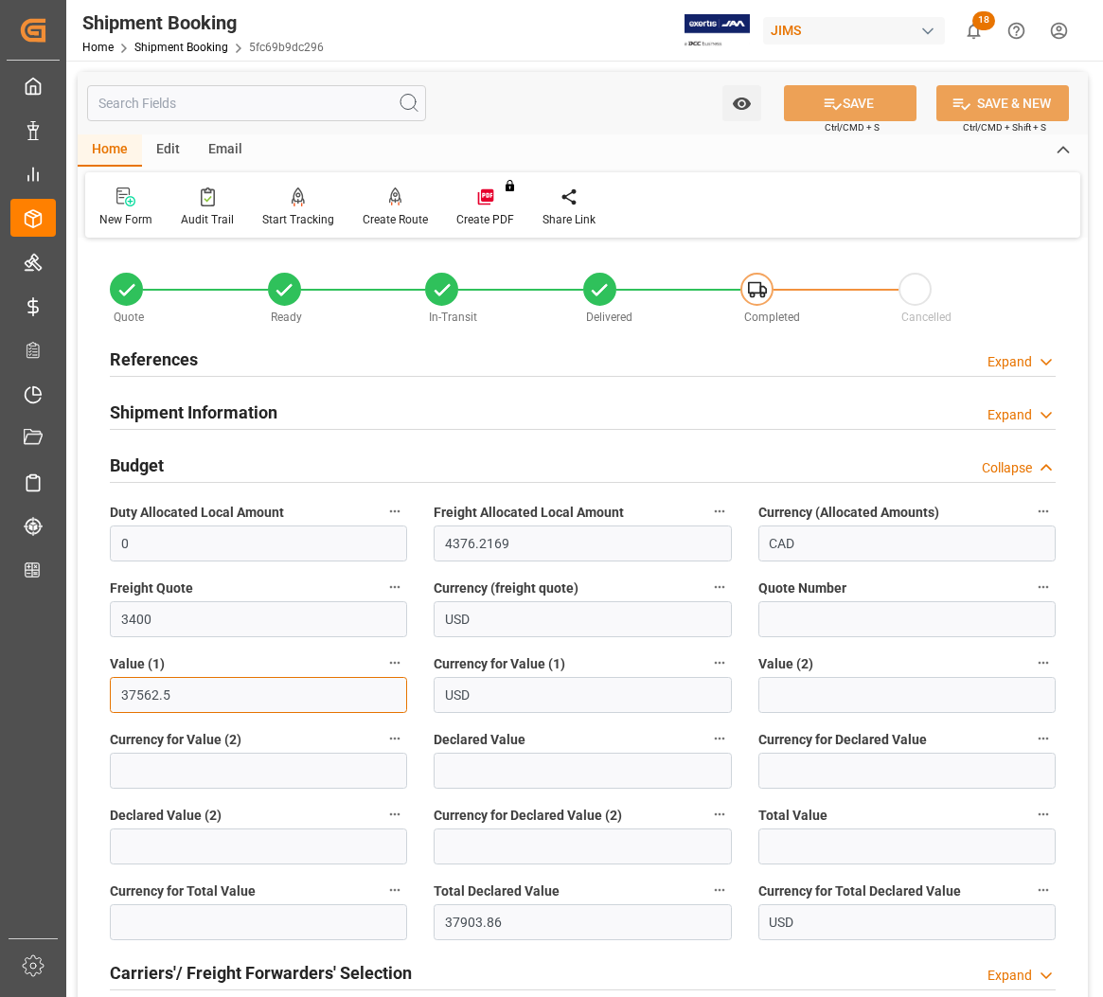
drag, startPoint x: 186, startPoint y: 689, endPoint x: 101, endPoint y: 684, distance: 85.3
click at [101, 684] on div "Value (1) 37562.5" at bounding box center [259, 682] width 324 height 76
drag, startPoint x: 162, startPoint y: 617, endPoint x: 106, endPoint y: 607, distance: 56.8
click at [106, 607] on div "Freight Quote 3400" at bounding box center [259, 606] width 324 height 76
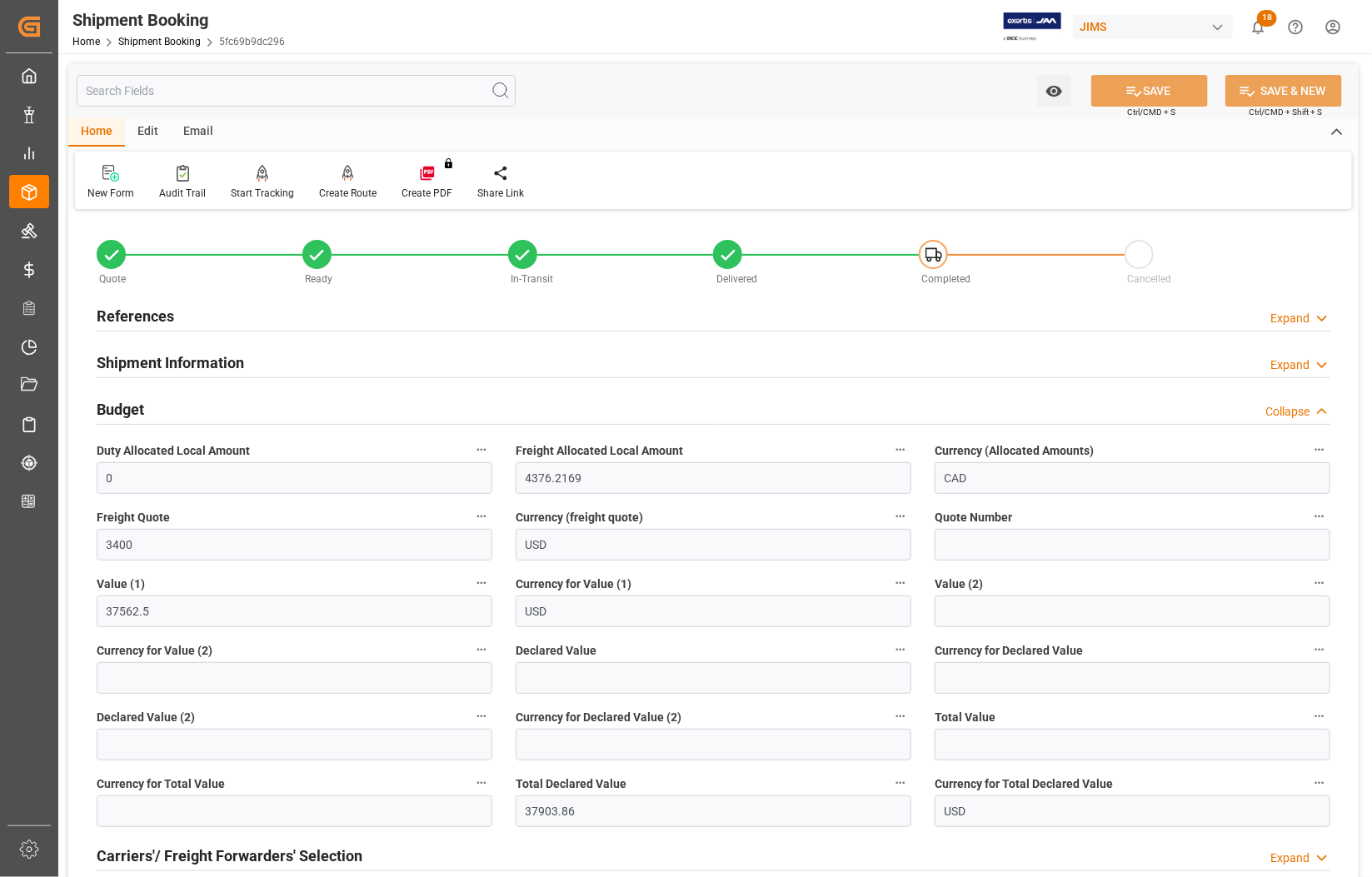
click at [127, 315] on h2 "References" at bounding box center [136, 316] width 77 height 23
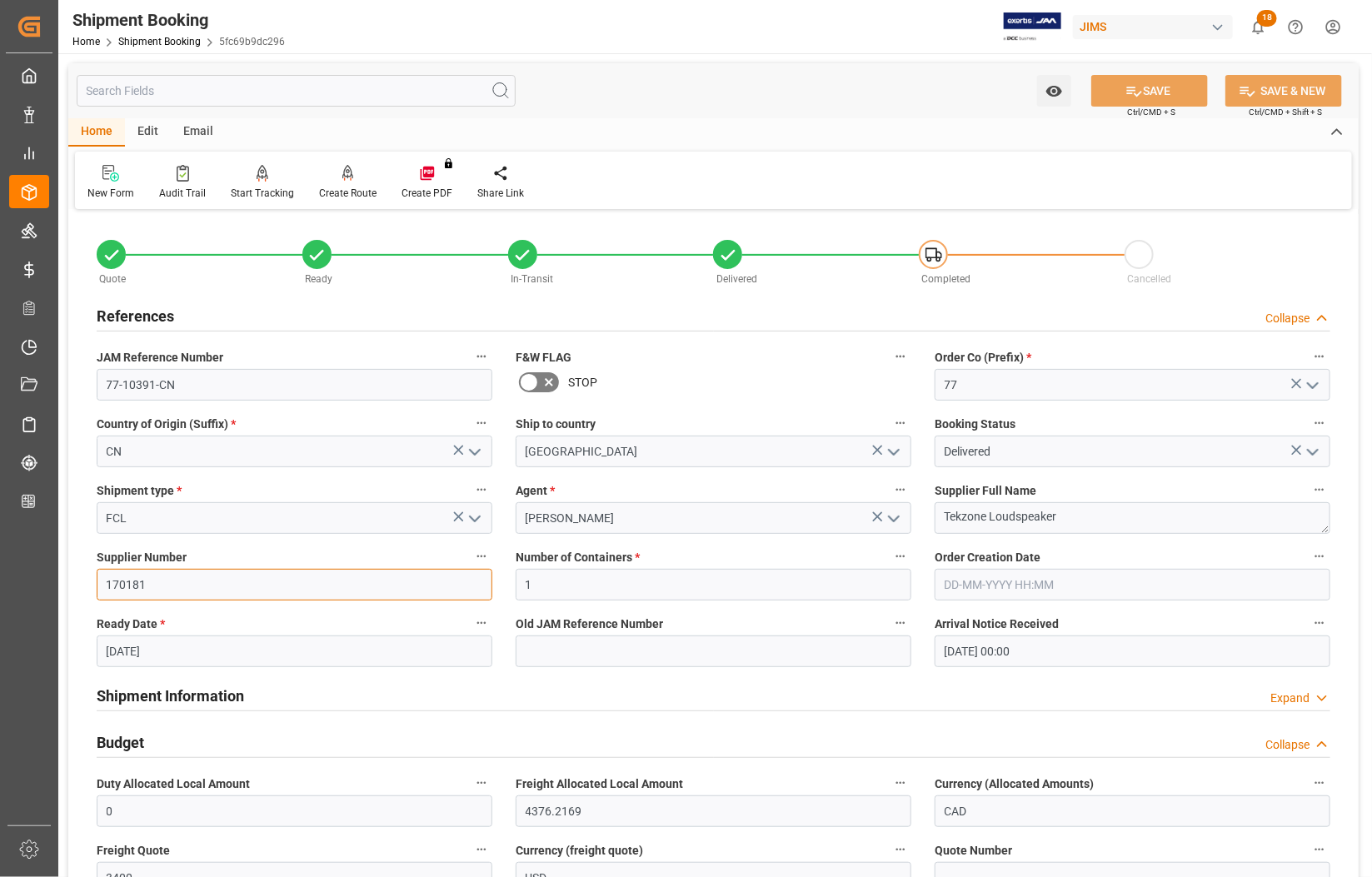
drag, startPoint x: 159, startPoint y: 585, endPoint x: 92, endPoint y: 582, distance: 67.1
click at [92, 582] on div "Supplier Number 170181" at bounding box center [295, 573] width 419 height 67
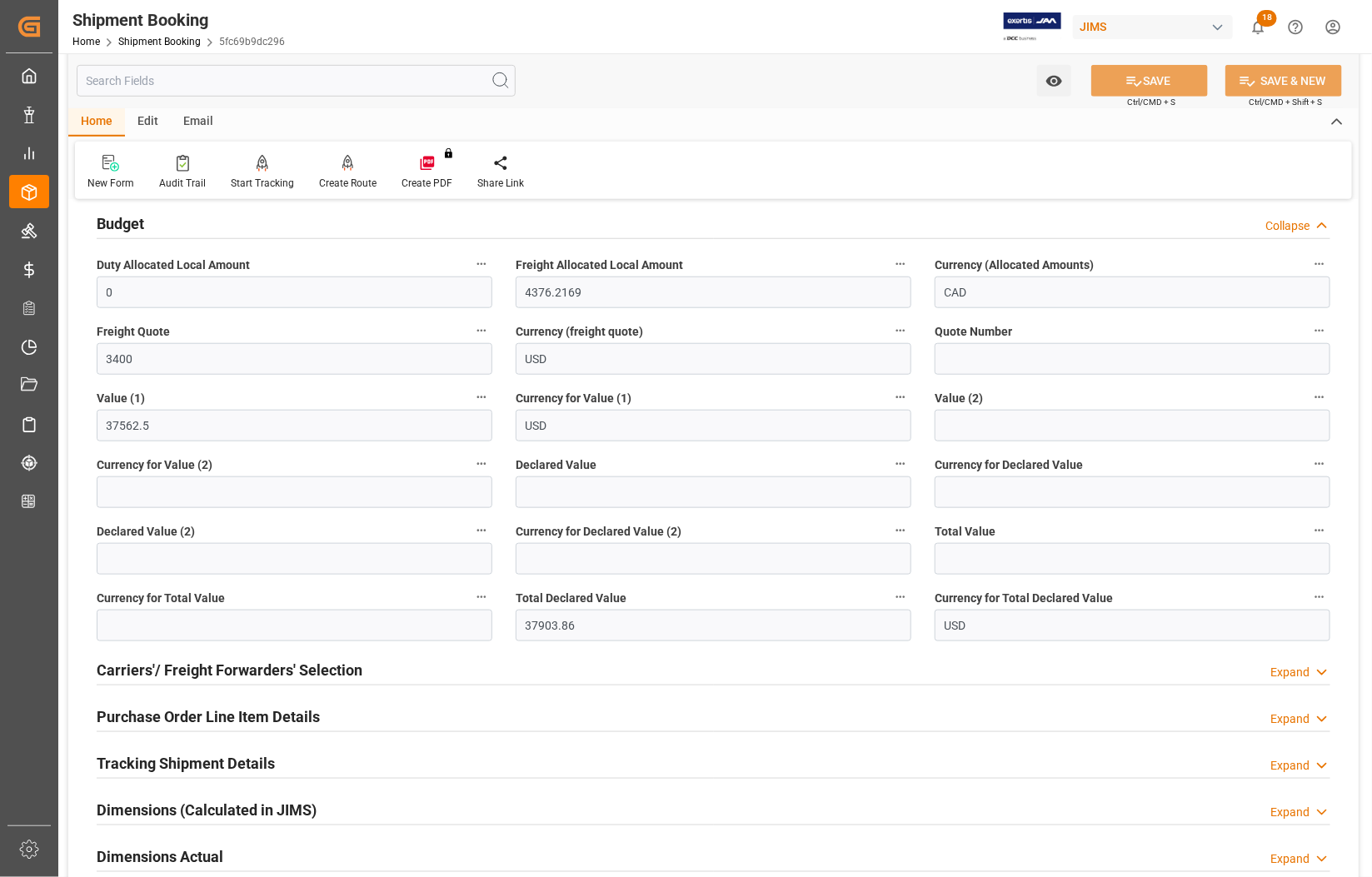
scroll to position [520, 0]
drag, startPoint x: 135, startPoint y: 359, endPoint x: 85, endPoint y: 354, distance: 50.2
click at [85, 354] on div "Freight Quote 3400" at bounding box center [295, 346] width 419 height 67
drag, startPoint x: 164, startPoint y: 426, endPoint x: 77, endPoint y: 421, distance: 87.1
click at [77, 421] on div "Quote Ready In-Transit Delivered Completed Cancelled References Collapse JAM Re…" at bounding box center [714, 411] width 1290 height 1435
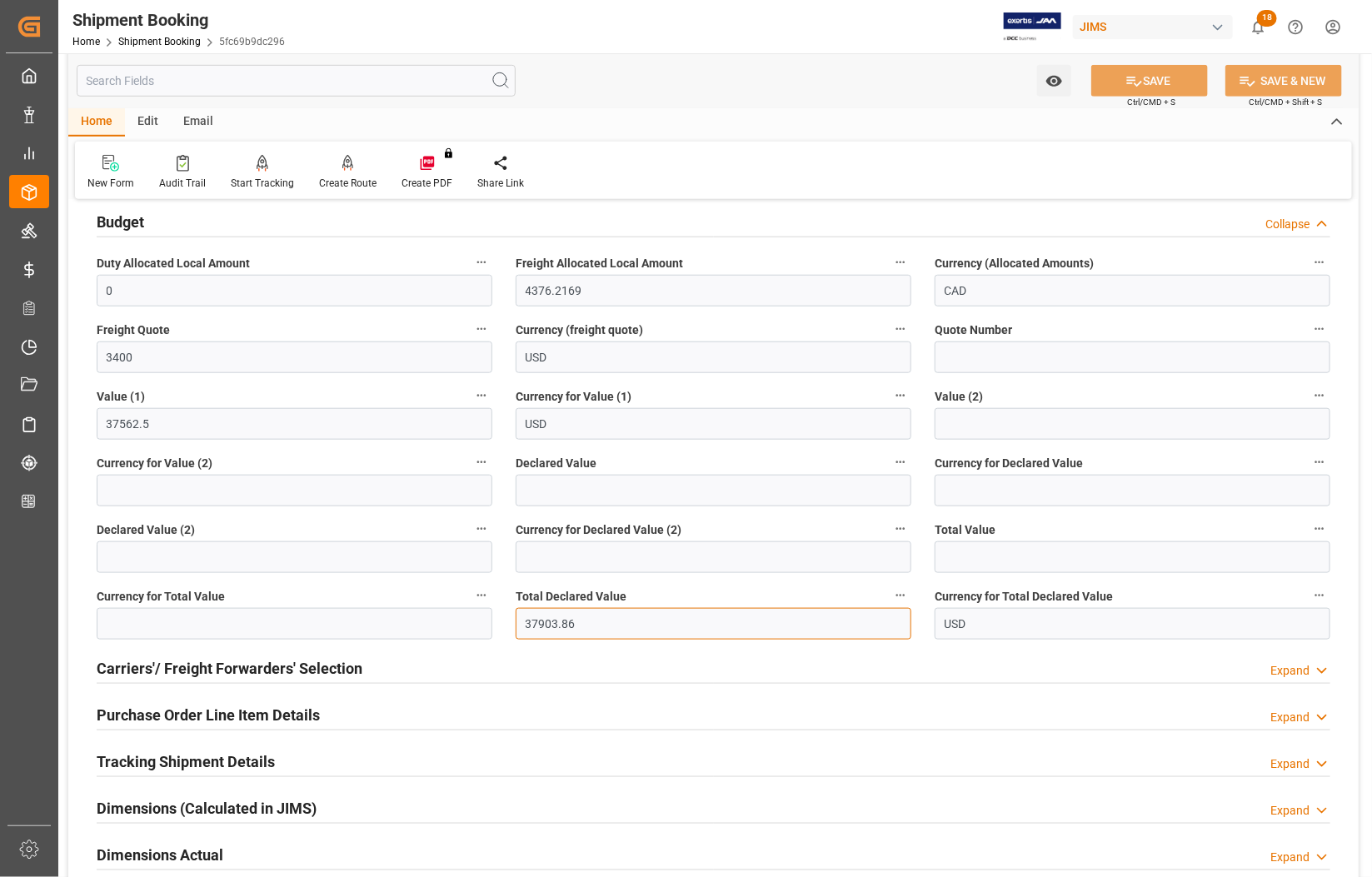
click at [602, 622] on input "37903.86" at bounding box center [714, 624] width 396 height 32
drag, startPoint x: 602, startPoint y: 622, endPoint x: 497, endPoint y: 618, distance: 105.1
click at [497, 618] on div "Quote Ready In-Transit Delivered Completed Cancelled References Collapse JAM Re…" at bounding box center [714, 411] width 1290 height 1435
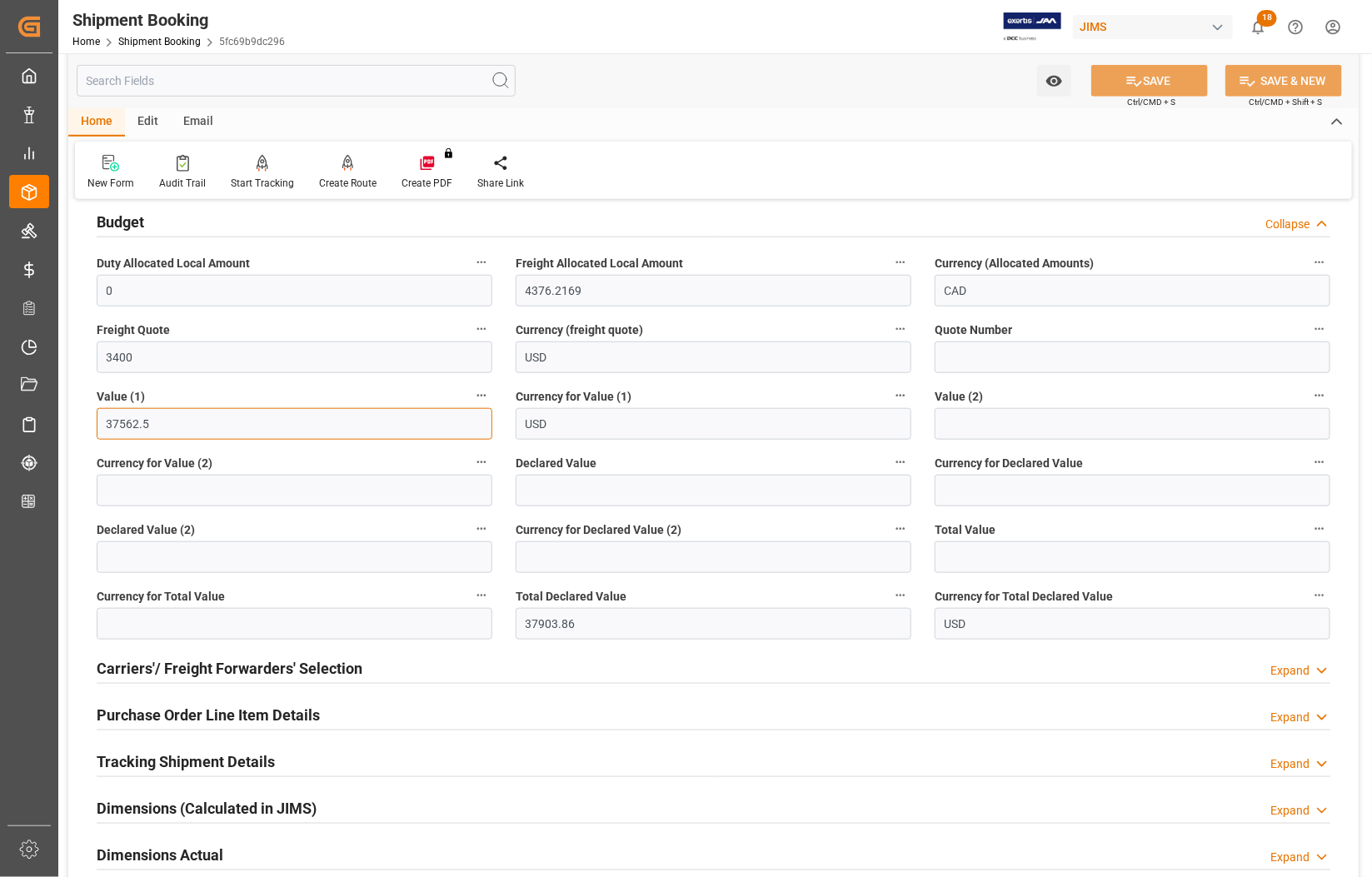
drag, startPoint x: 154, startPoint y: 421, endPoint x: 96, endPoint y: 417, distance: 58.1
click at [97, 417] on input "37562.5" at bounding box center [295, 424] width 396 height 32
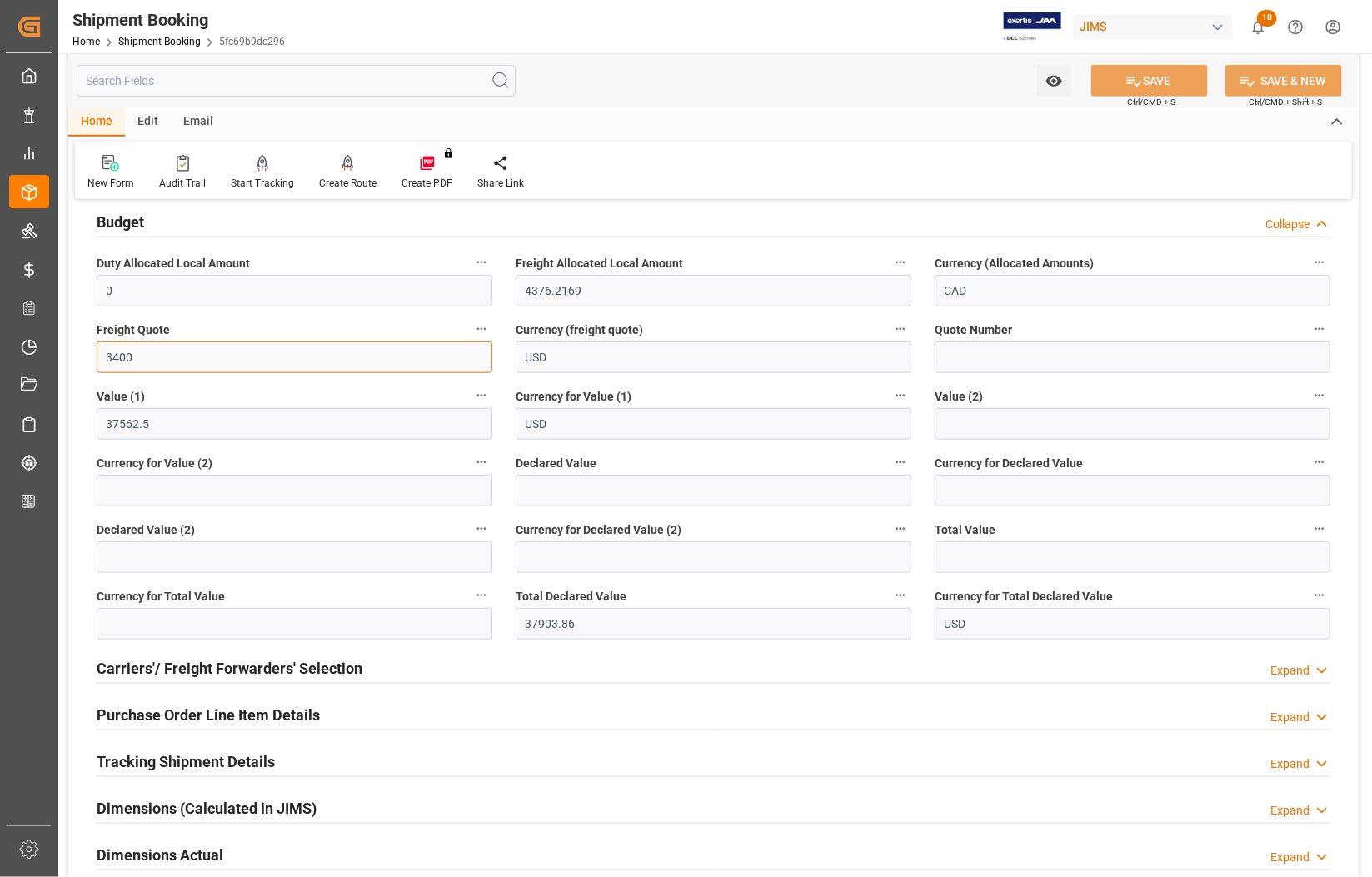
drag, startPoint x: 139, startPoint y: 359, endPoint x: 77, endPoint y: 360, distance: 62.0
click at [77, 356] on div "Quote Ready In-Transit Delivered Completed Cancelled References Collapse JAM Re…" at bounding box center [714, 411] width 1290 height 1435
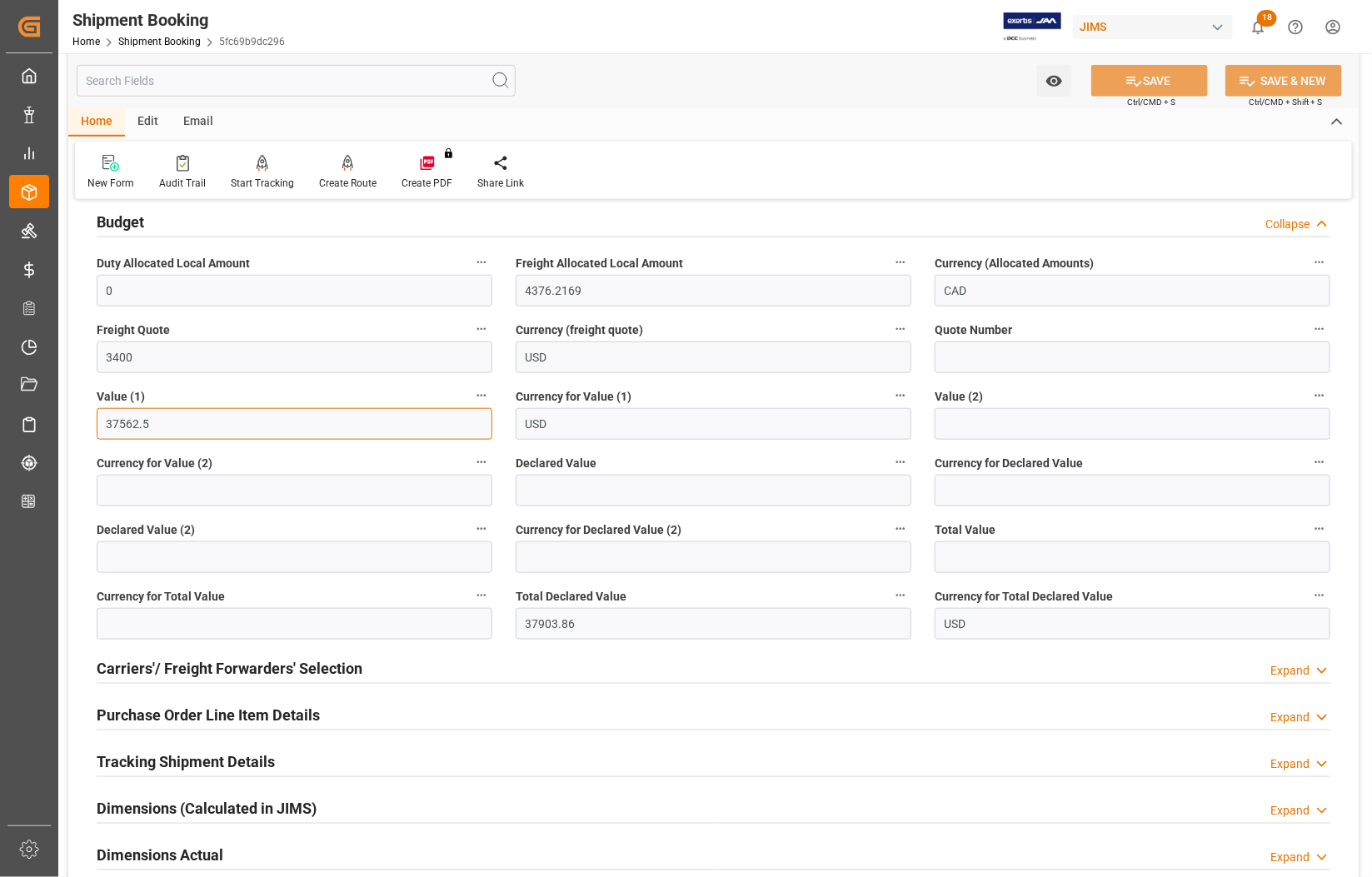
drag, startPoint x: 148, startPoint y: 421, endPoint x: 92, endPoint y: 422, distance: 56.0
click at [92, 422] on div "Value (1) 37562.5" at bounding box center [295, 413] width 419 height 67
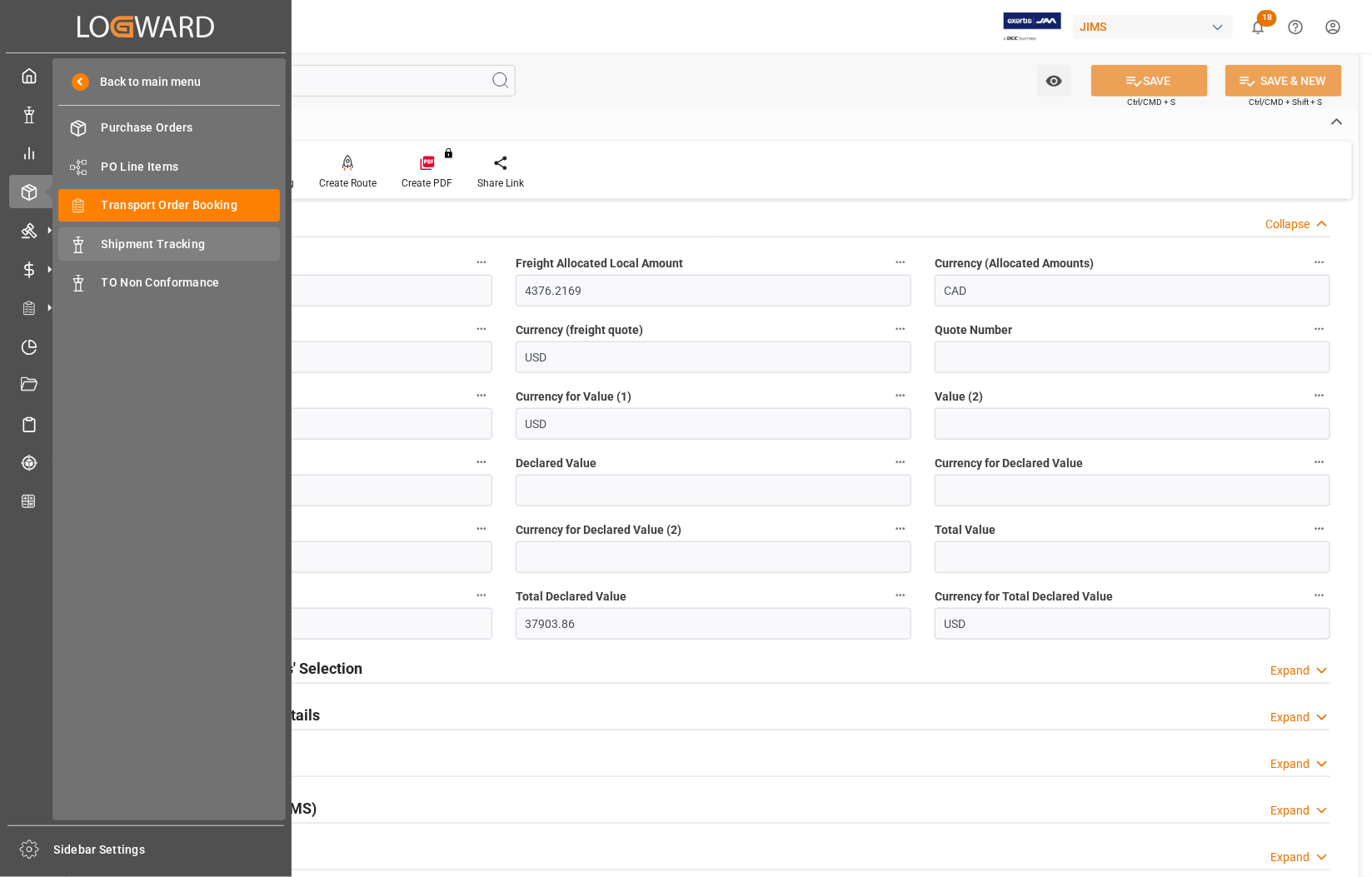
click at [132, 238] on span "Shipment Tracking" at bounding box center [190, 245] width 179 height 18
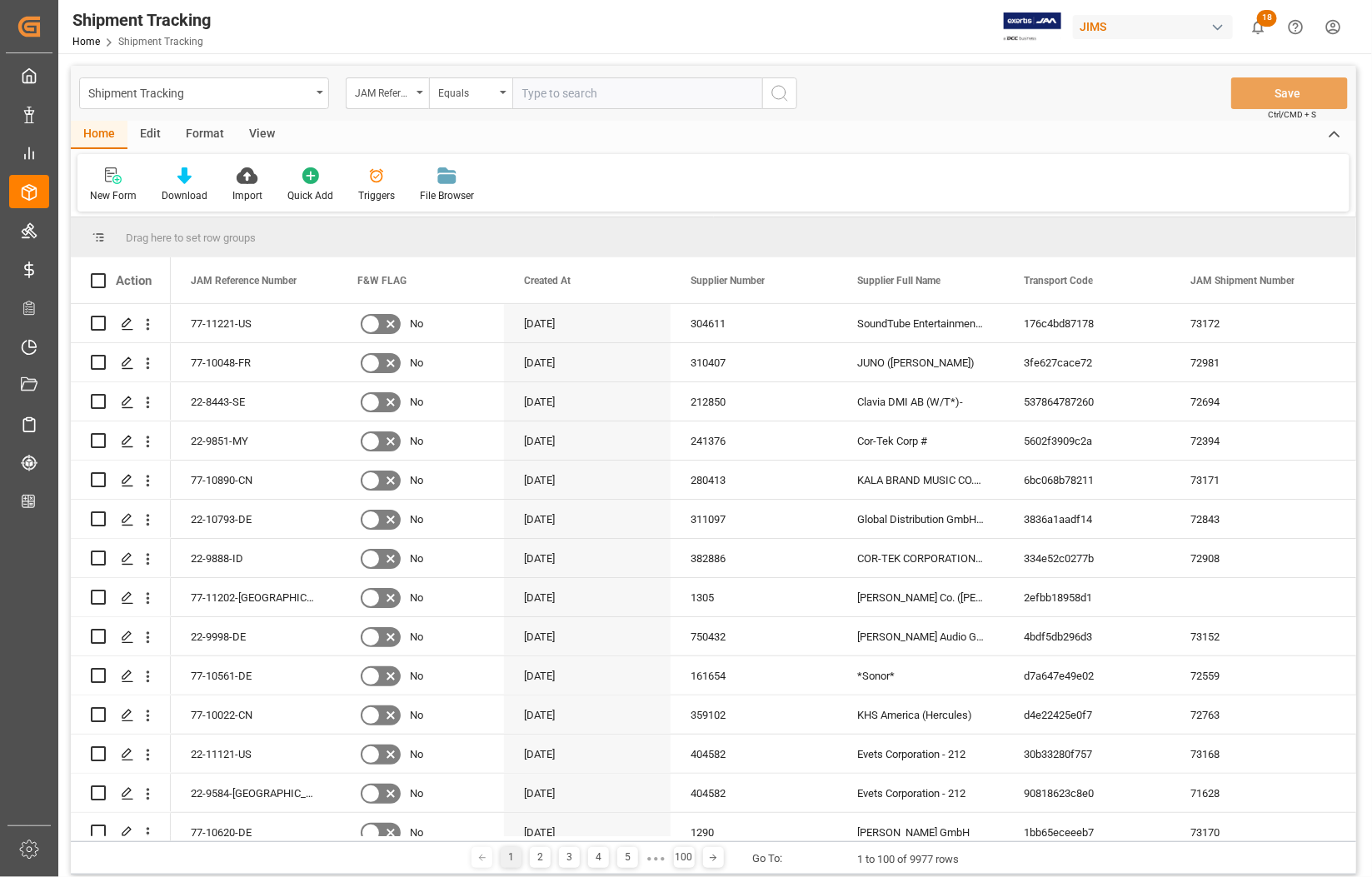
click at [561, 92] on input "text" at bounding box center [637, 93] width 250 height 32
type input "77-10391-CN"
click at [776, 96] on icon "search button" at bounding box center [779, 93] width 20 height 20
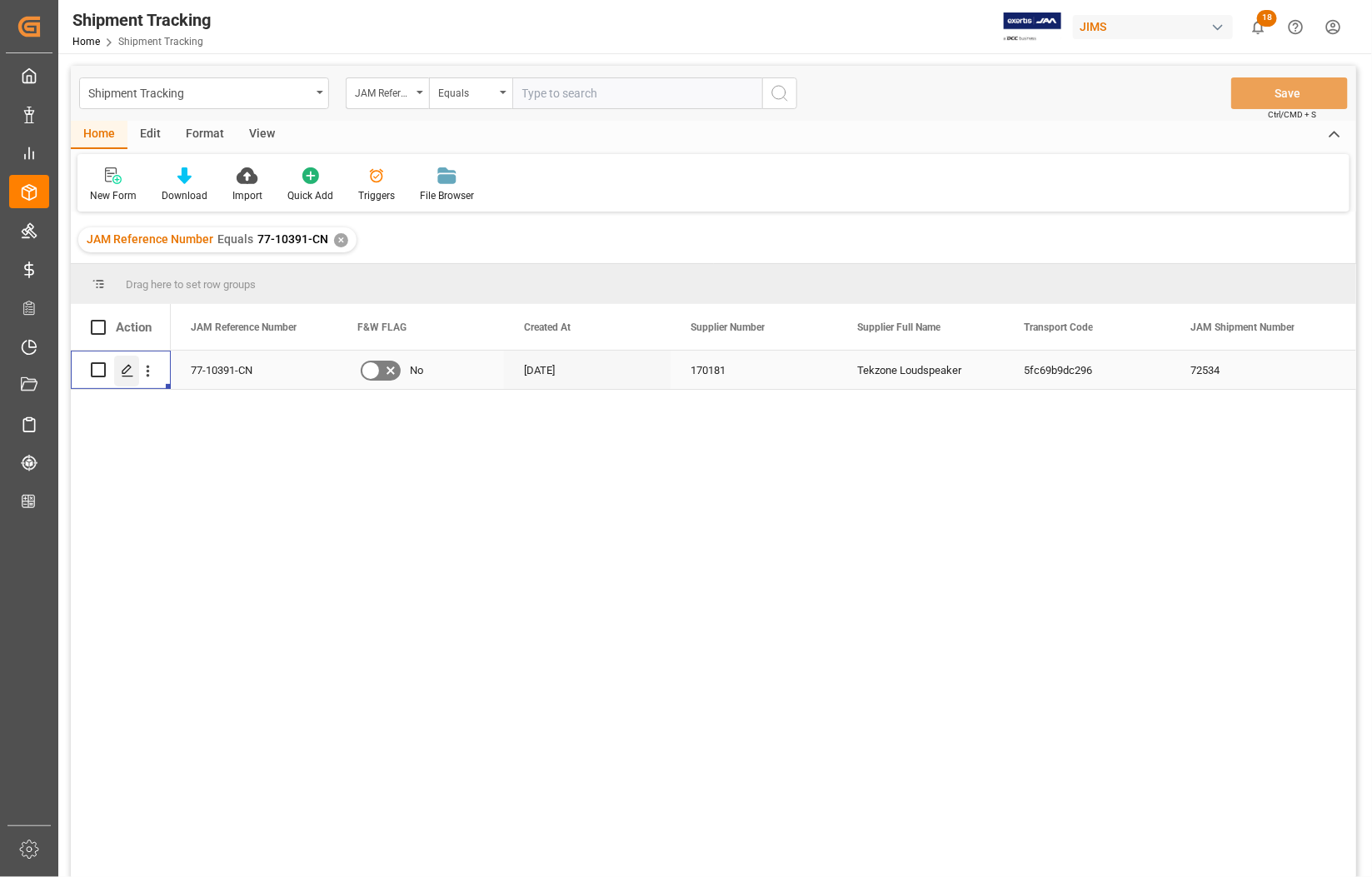
click at [125, 369] on icon "Press SPACE to select this row." at bounding box center [127, 370] width 13 height 13
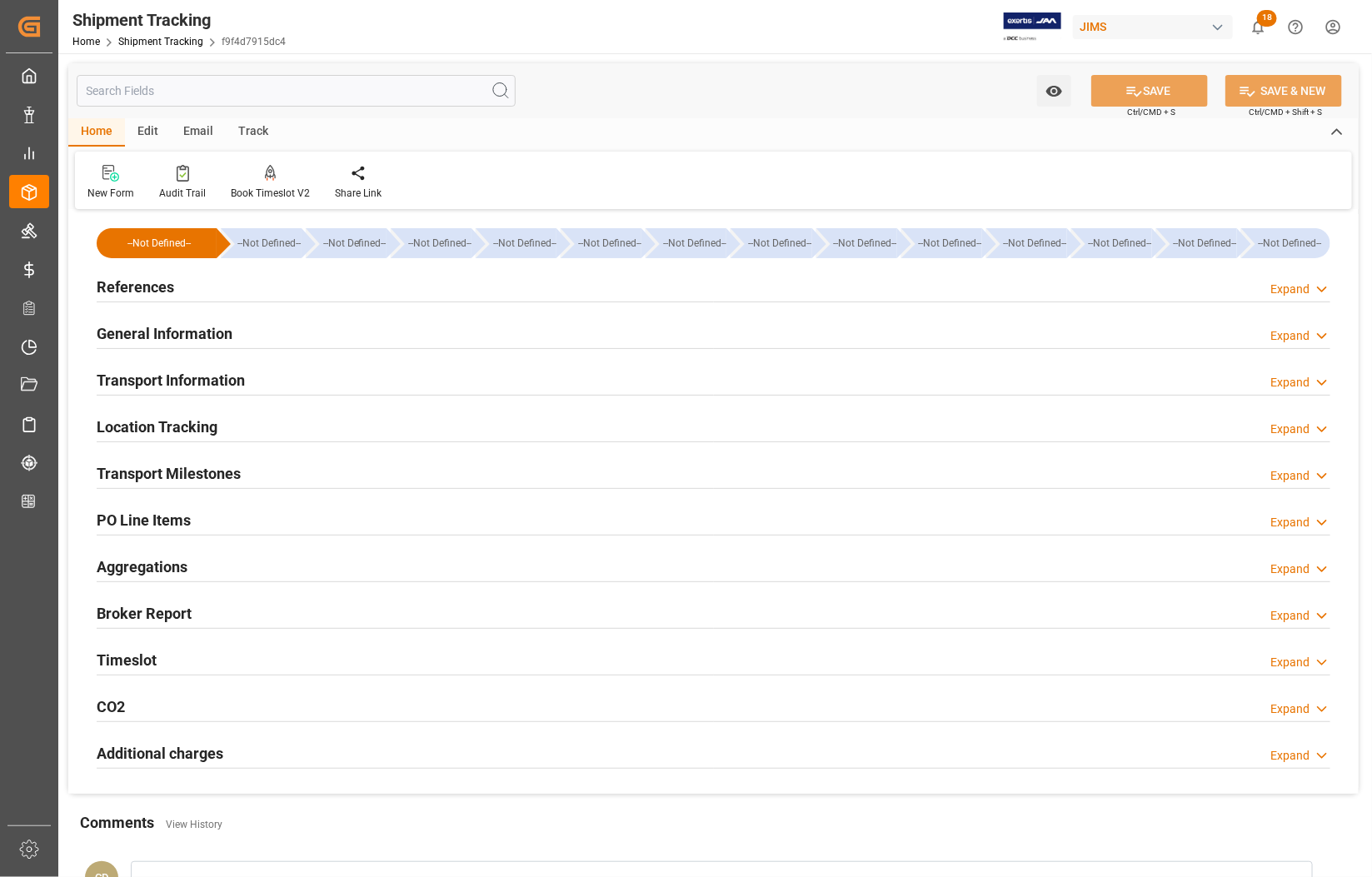
type input "[DATE]"
click at [132, 268] on div "References Expand" at bounding box center [714, 287] width 1257 height 47
click at [132, 279] on h2 "References" at bounding box center [136, 287] width 77 height 23
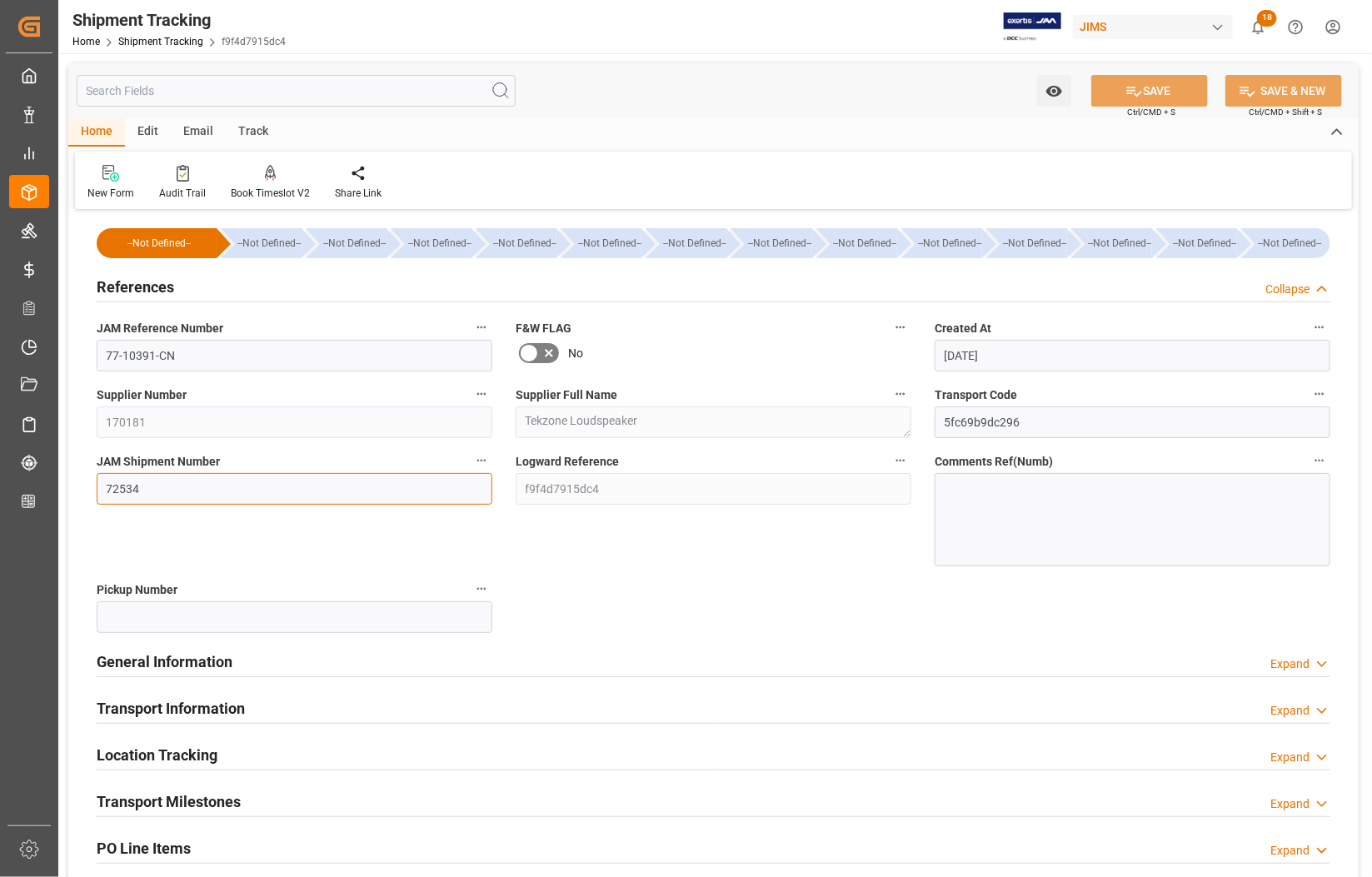
click at [159, 492] on input "72534" at bounding box center [295, 489] width 396 height 32
